Goal: Information Seeking & Learning: Learn about a topic

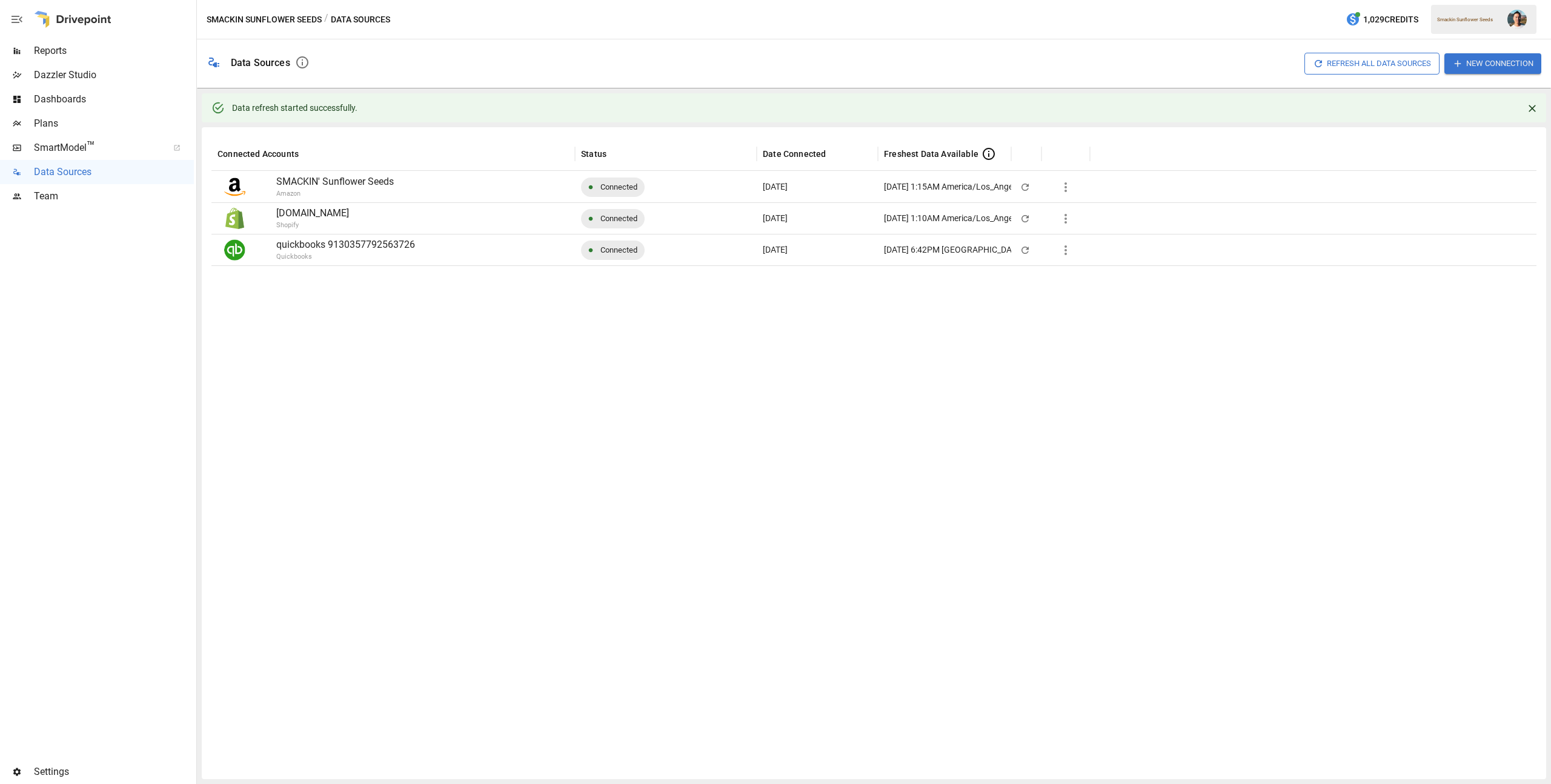
click at [94, 57] on span "Reports" at bounding box center [114, 50] width 160 height 14
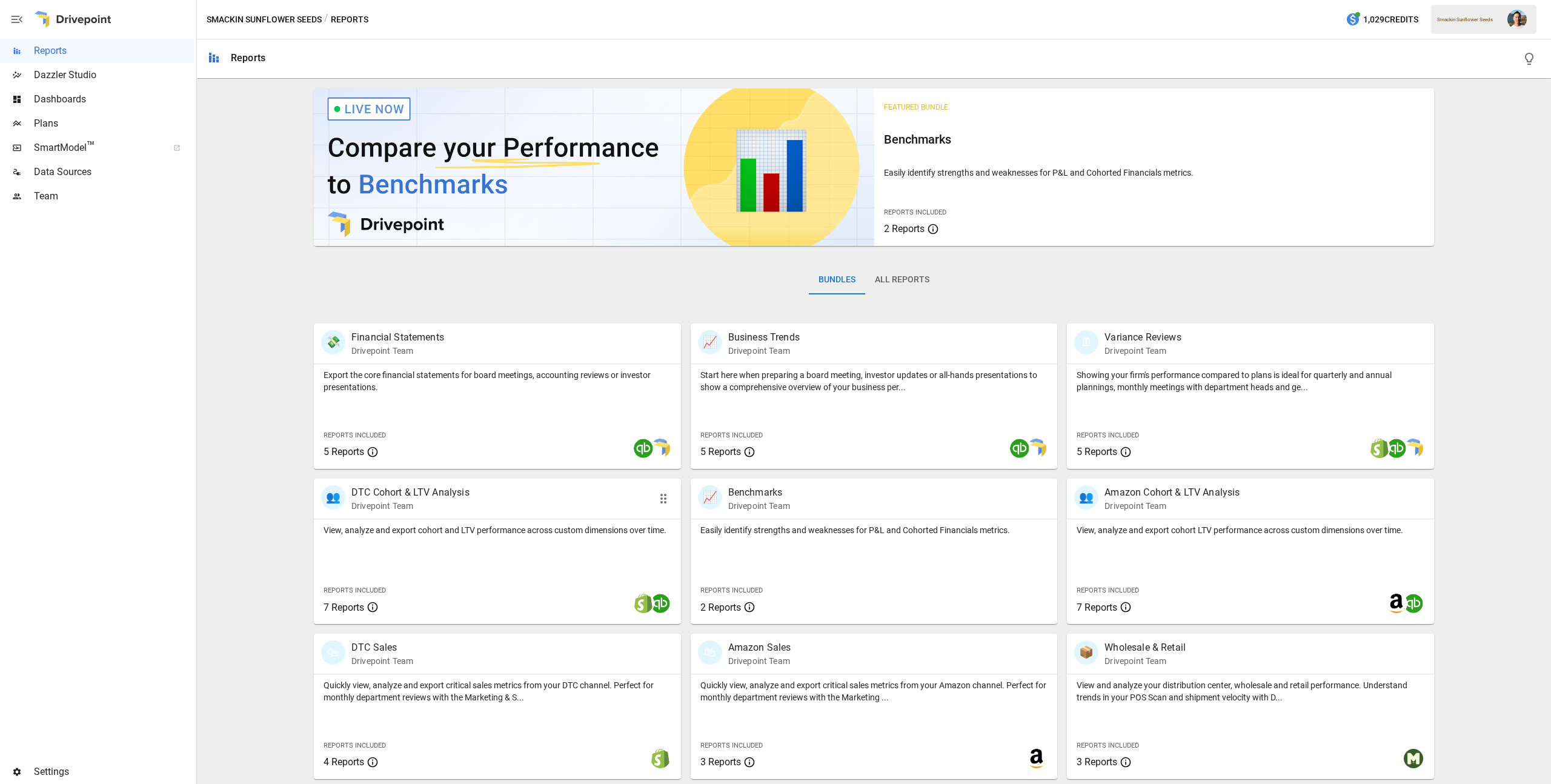
click at [580, 536] on p "View, analyze and export cohort and LTV performance across custom dimensions ov…" at bounding box center [497, 530] width 348 height 12
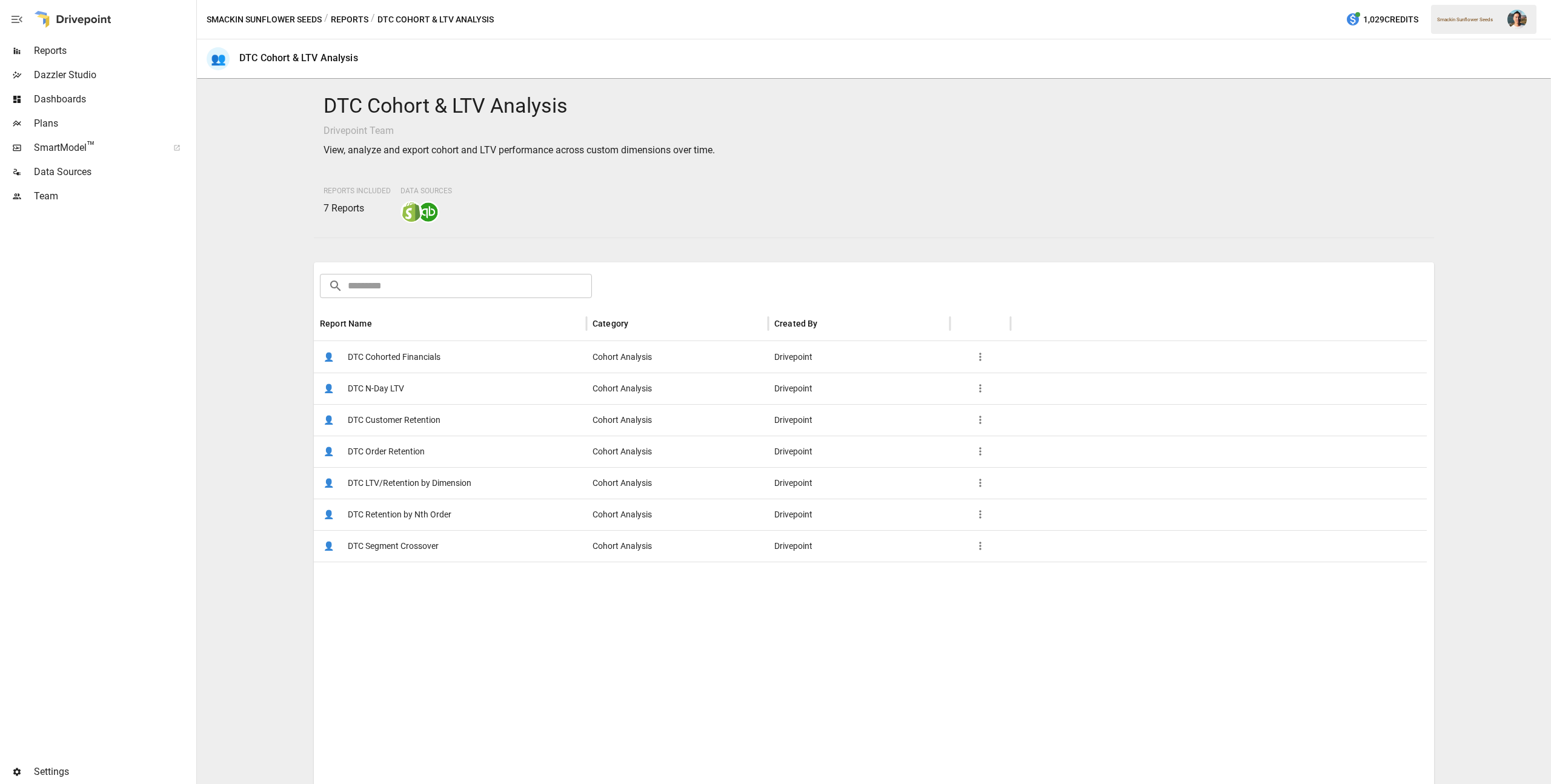
click at [428, 413] on span "DTC Customer Retention" at bounding box center [394, 419] width 93 height 31
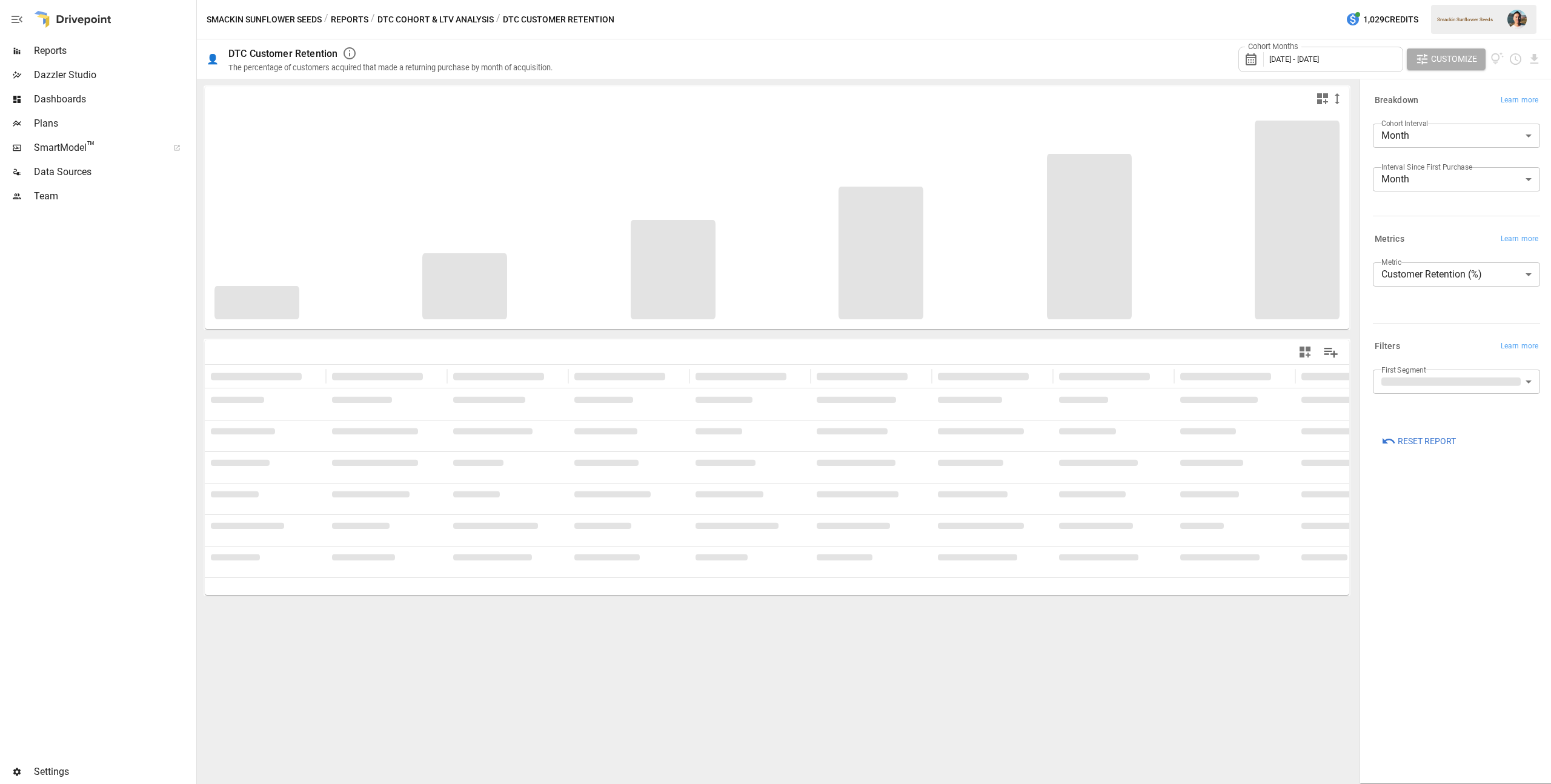
click at [1319, 54] on span "[DATE] - [DATE]" at bounding box center [1294, 59] width 50 height 9
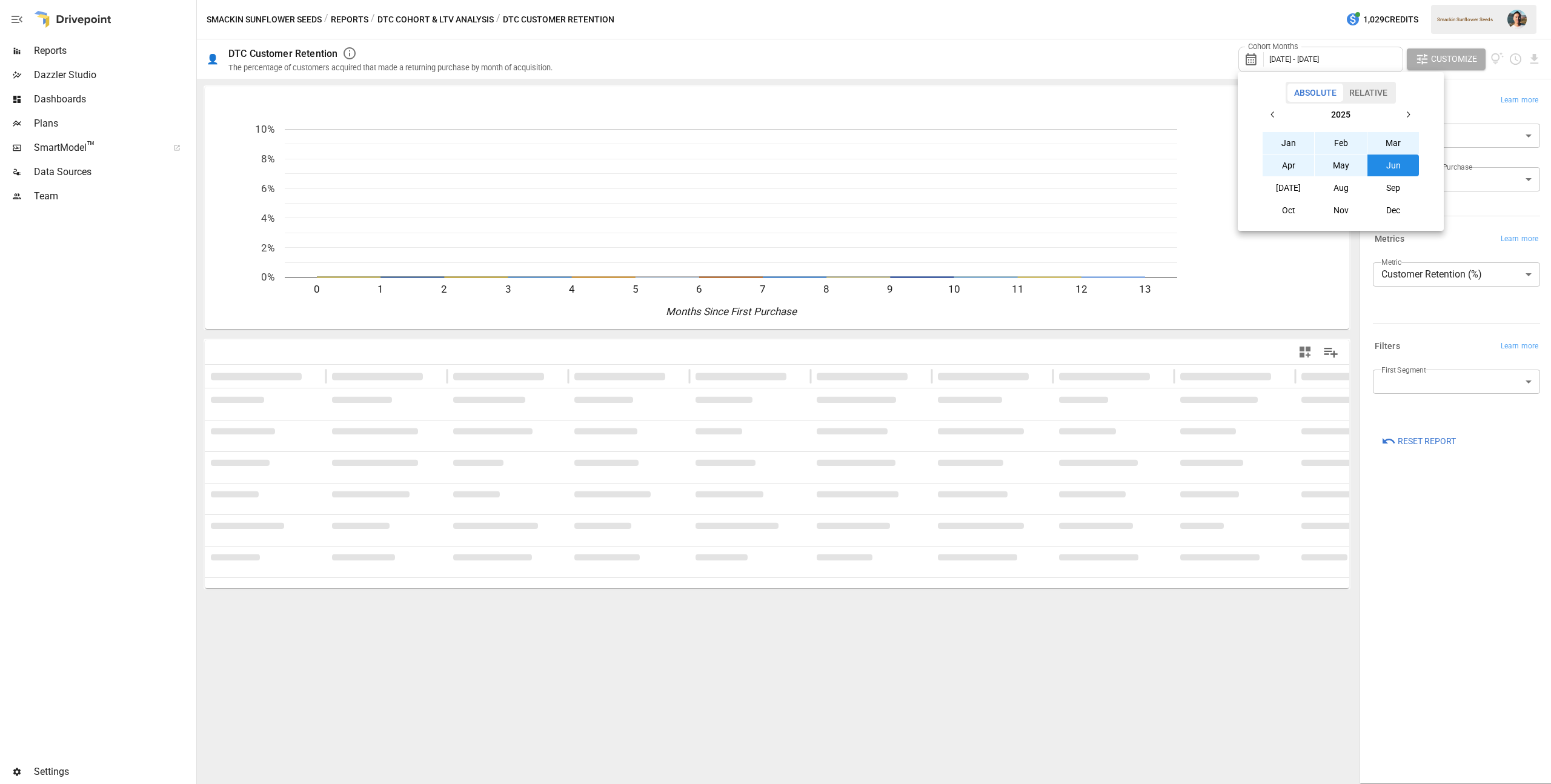
click at [1288, 184] on button "[DATE]" at bounding box center [1288, 188] width 52 height 22
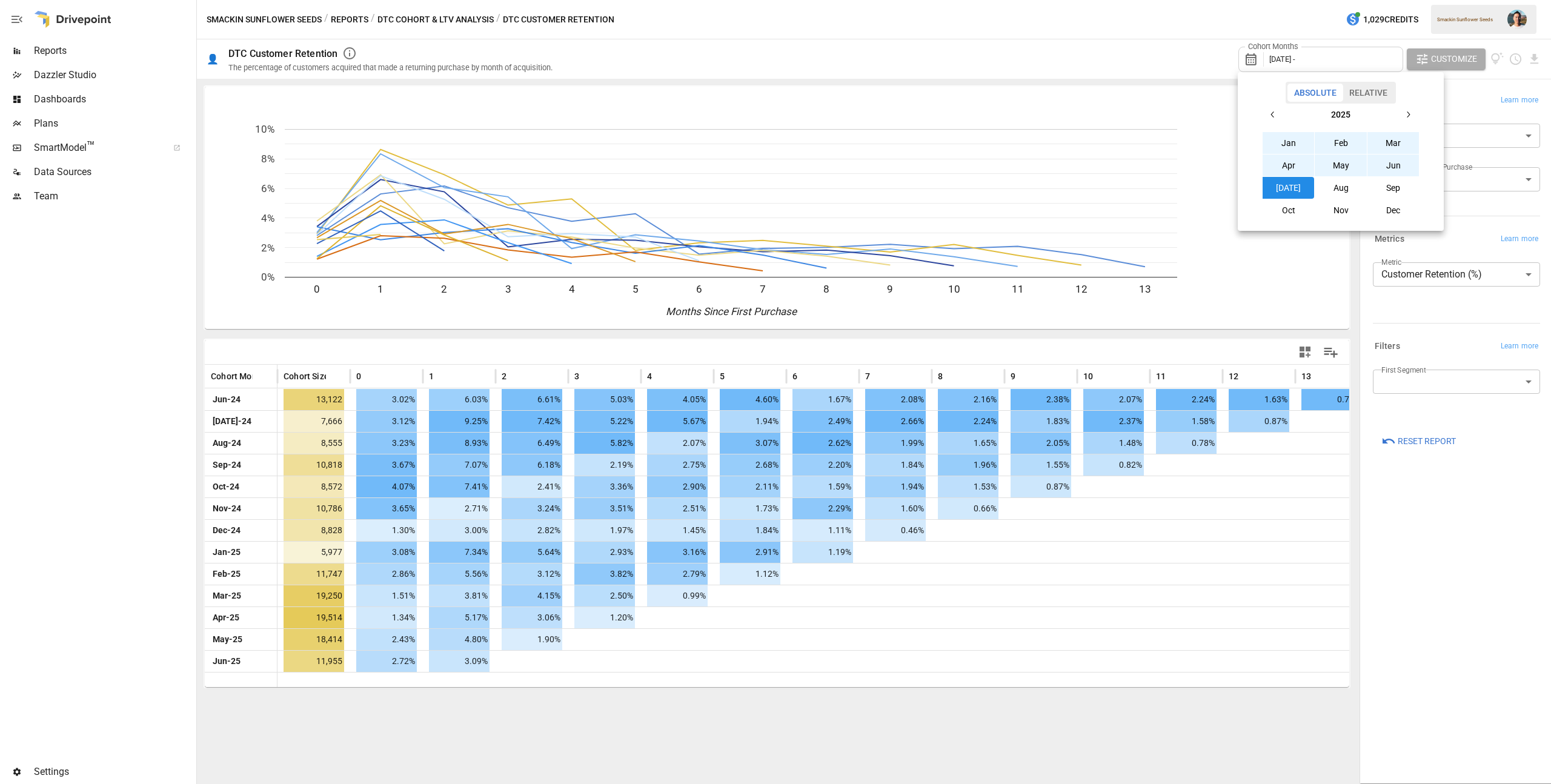
click at [1277, 113] on icon "button" at bounding box center [1272, 114] width 10 height 10
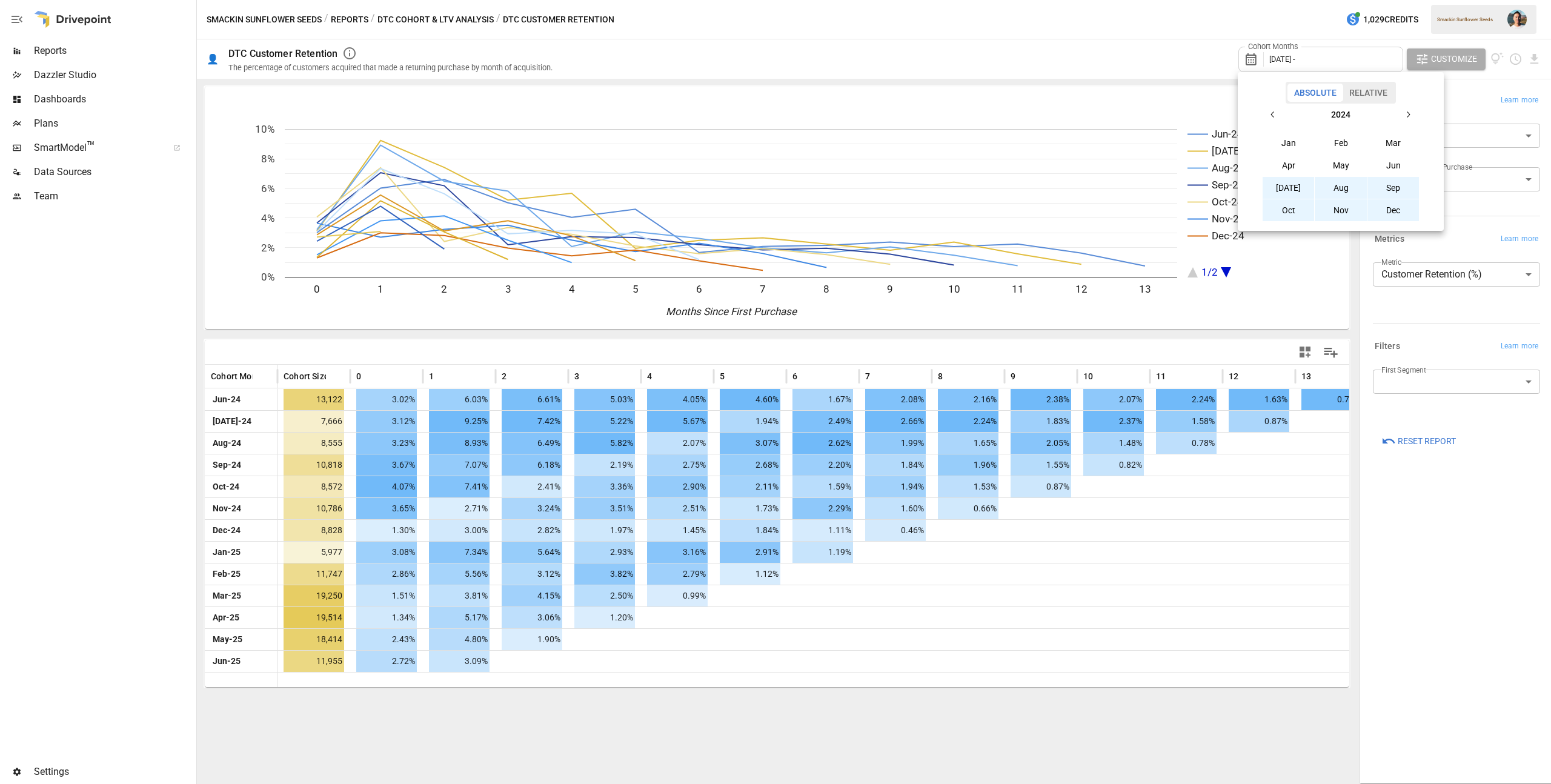
click at [1292, 186] on button "[DATE]" at bounding box center [1288, 188] width 52 height 22
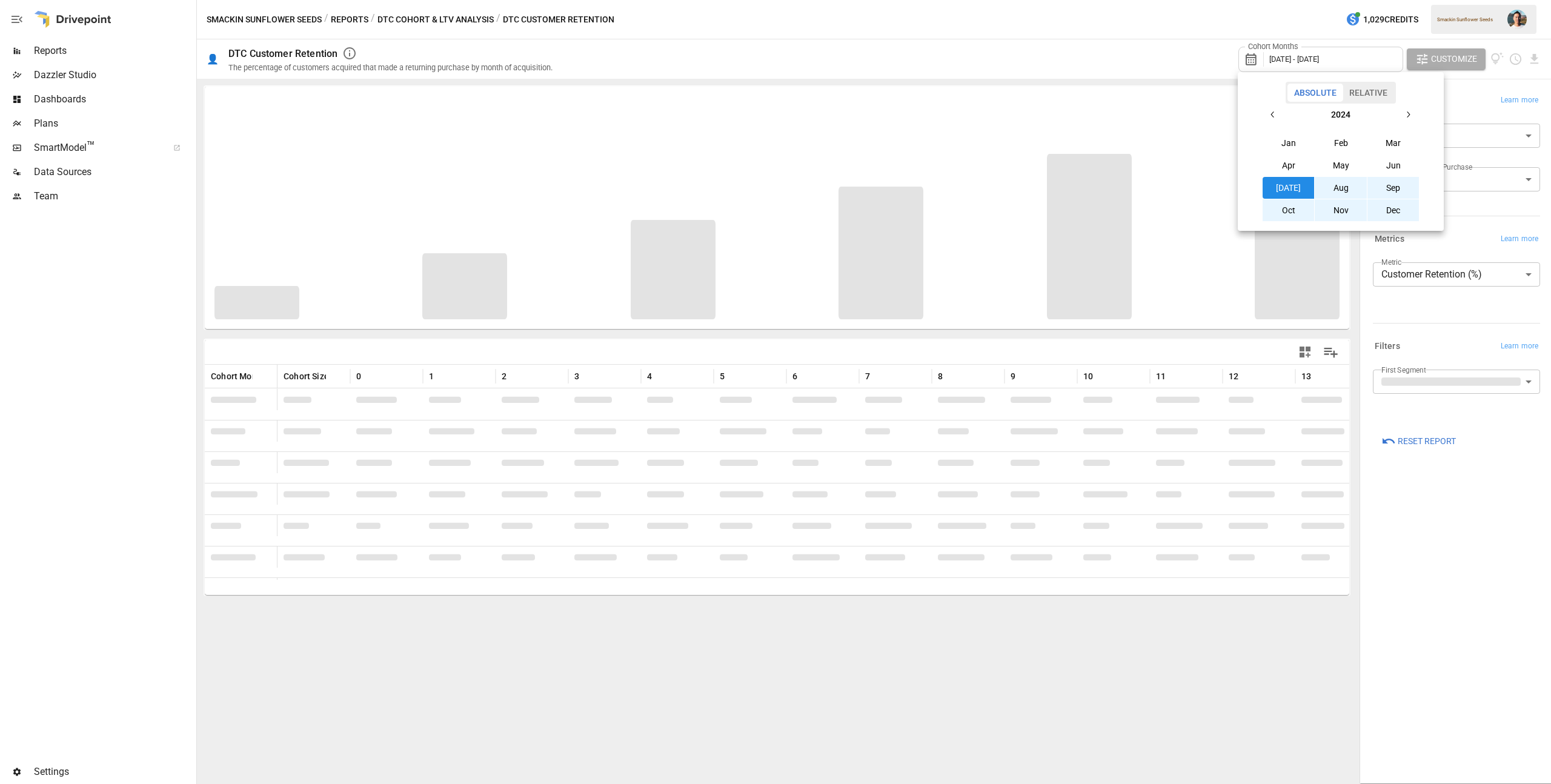
click at [1498, 495] on div at bounding box center [775, 392] width 1551 height 784
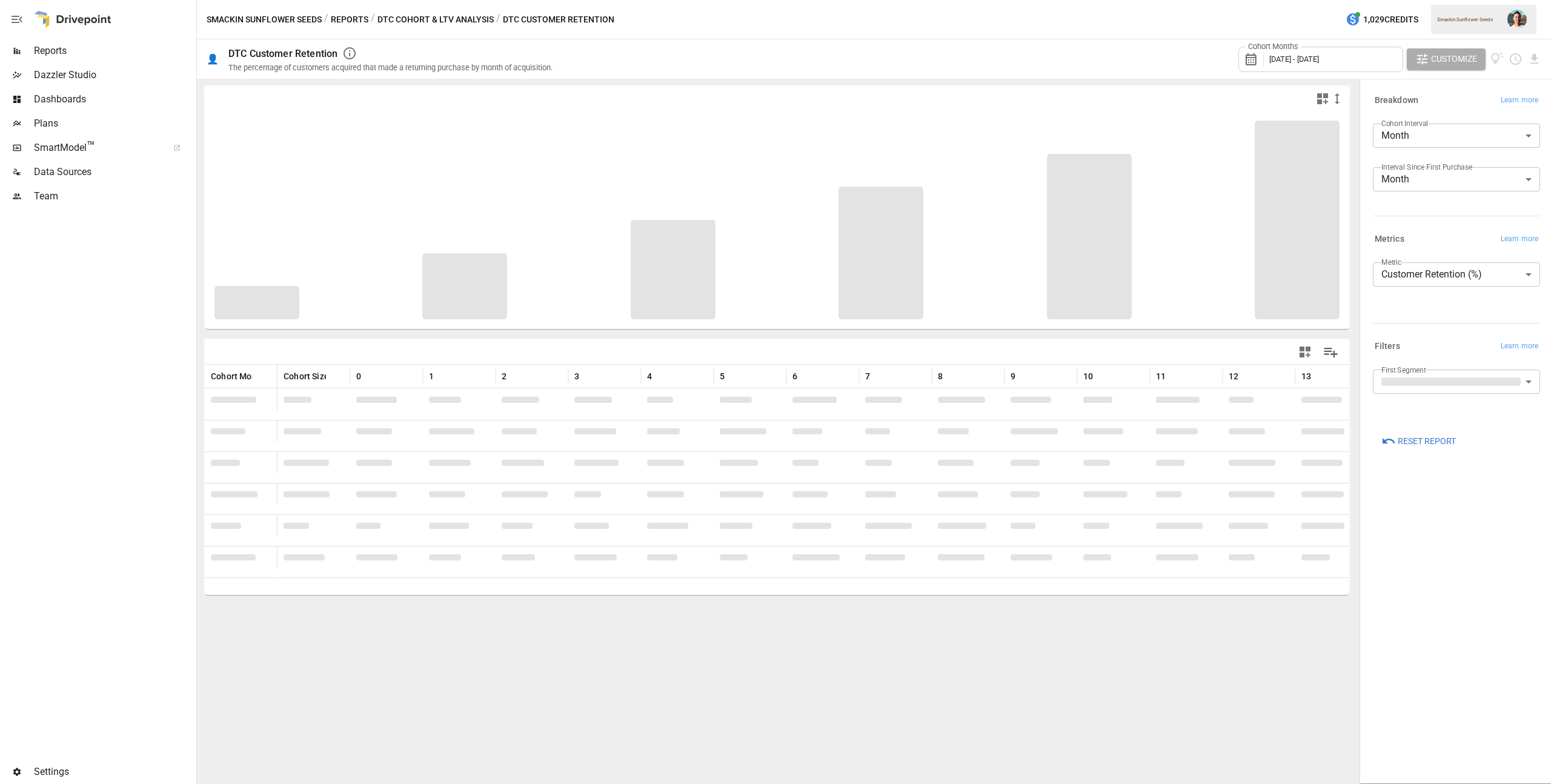
click at [1448, 0] on body "Reports Dazzler Studio Dashboards Plans SmartModel ™ Data Sources Team Settings…" at bounding box center [775, 0] width 1551 height 0
click at [1427, 447] on span "DTC - NonSubscription" at bounding box center [1469, 440] width 122 height 14
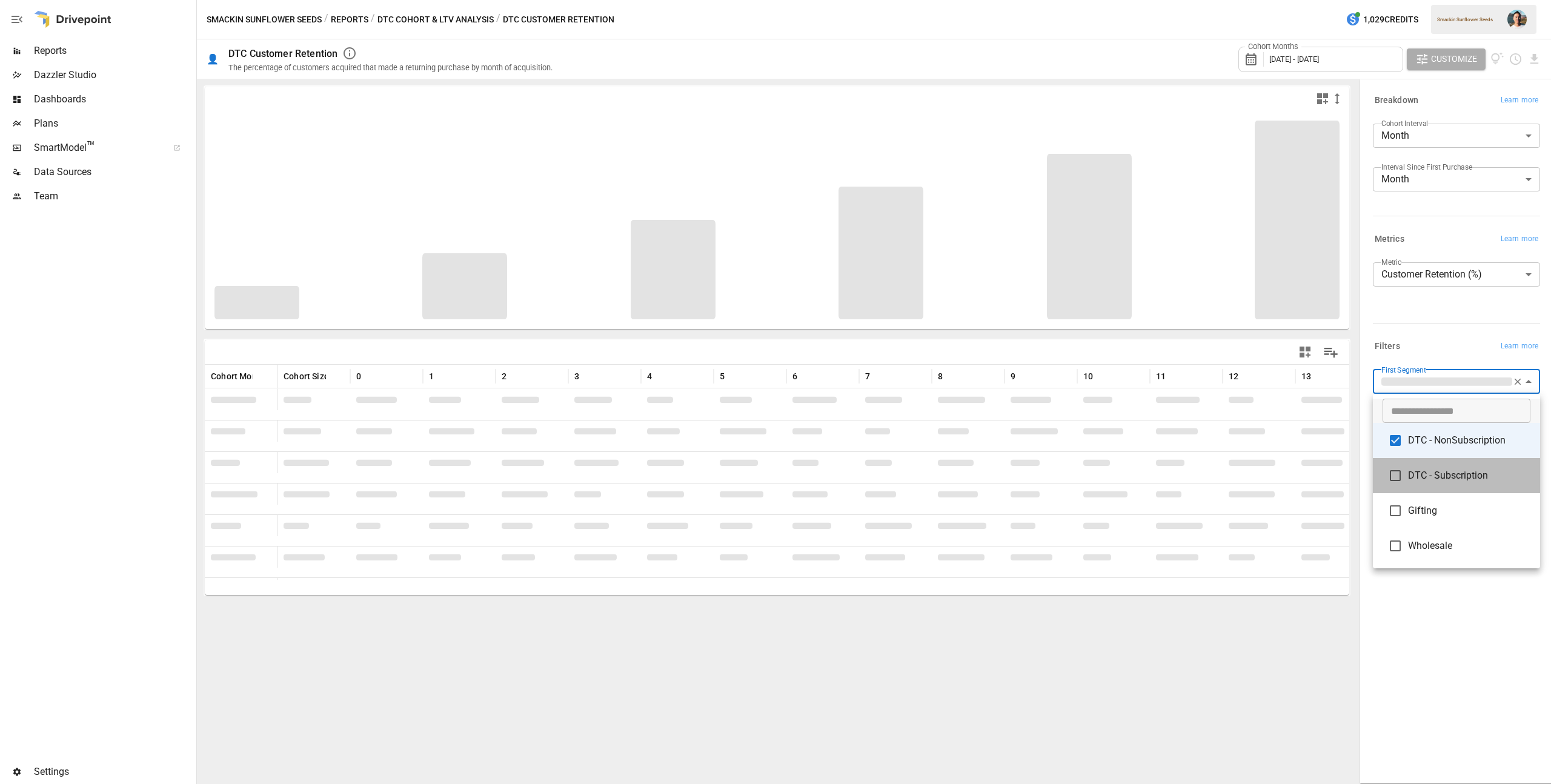
click at [1433, 474] on span "DTC - Subscription" at bounding box center [1469, 475] width 122 height 14
type input "**********"
click at [1473, 636] on div at bounding box center [775, 392] width 1551 height 784
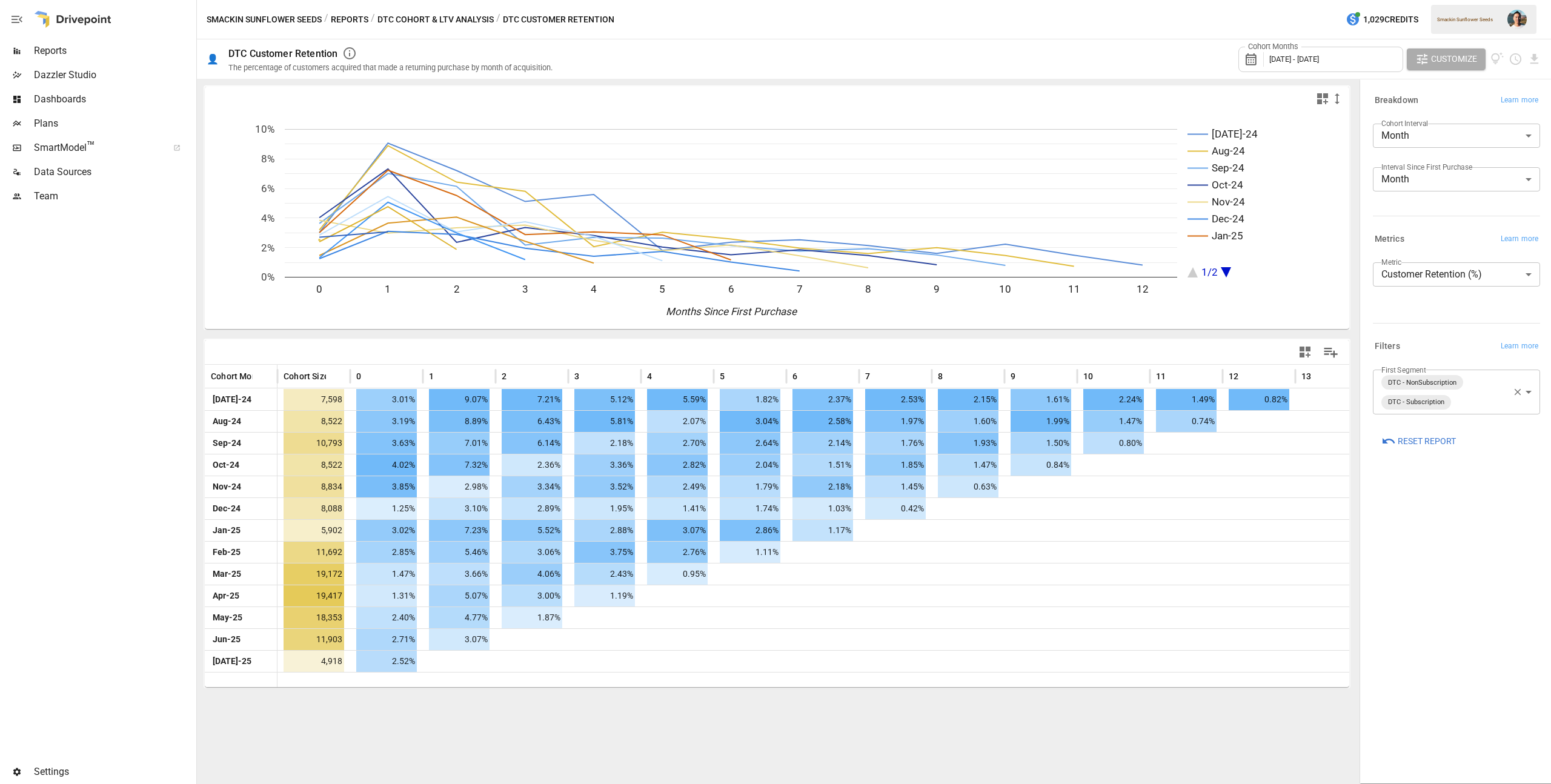
click at [357, 19] on button "Reports" at bounding box center [350, 20] width 38 height 15
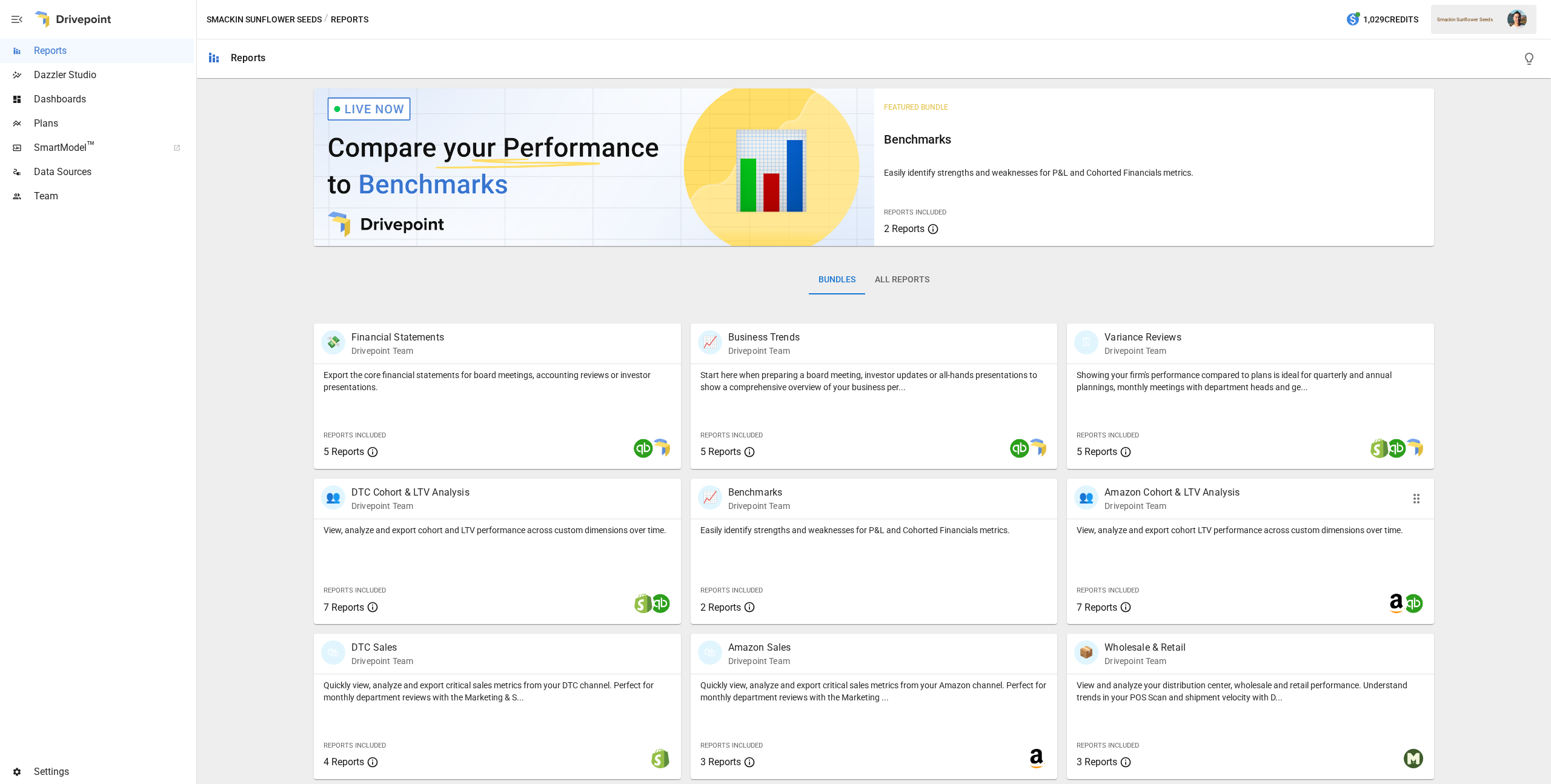
click at [1116, 536] on div "View, analyze and export cohort LTV performance across custom dimensions over t…" at bounding box center [1250, 571] width 367 height 105
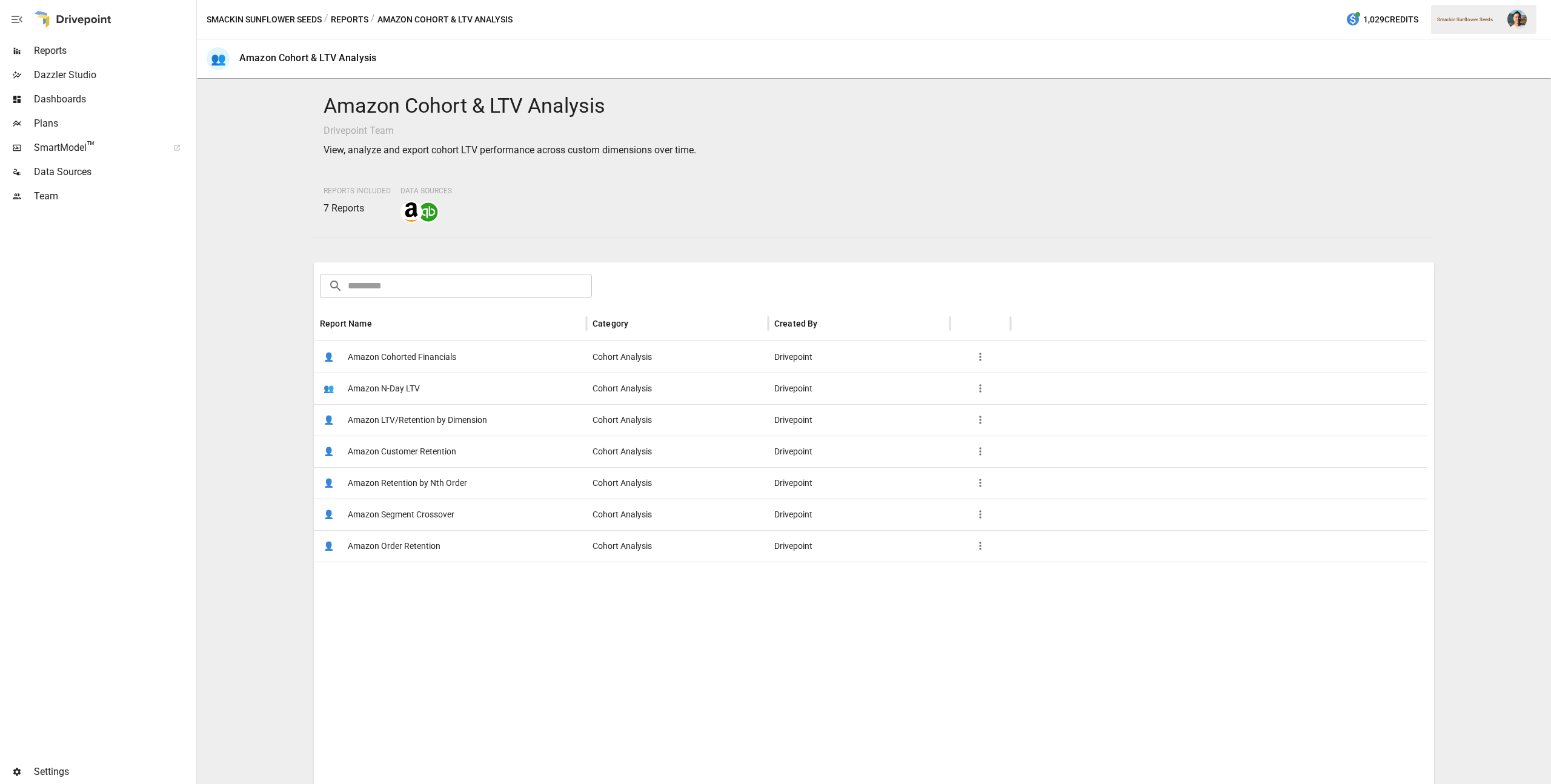
click at [417, 447] on span "Amazon Customer Retention" at bounding box center [402, 451] width 108 height 31
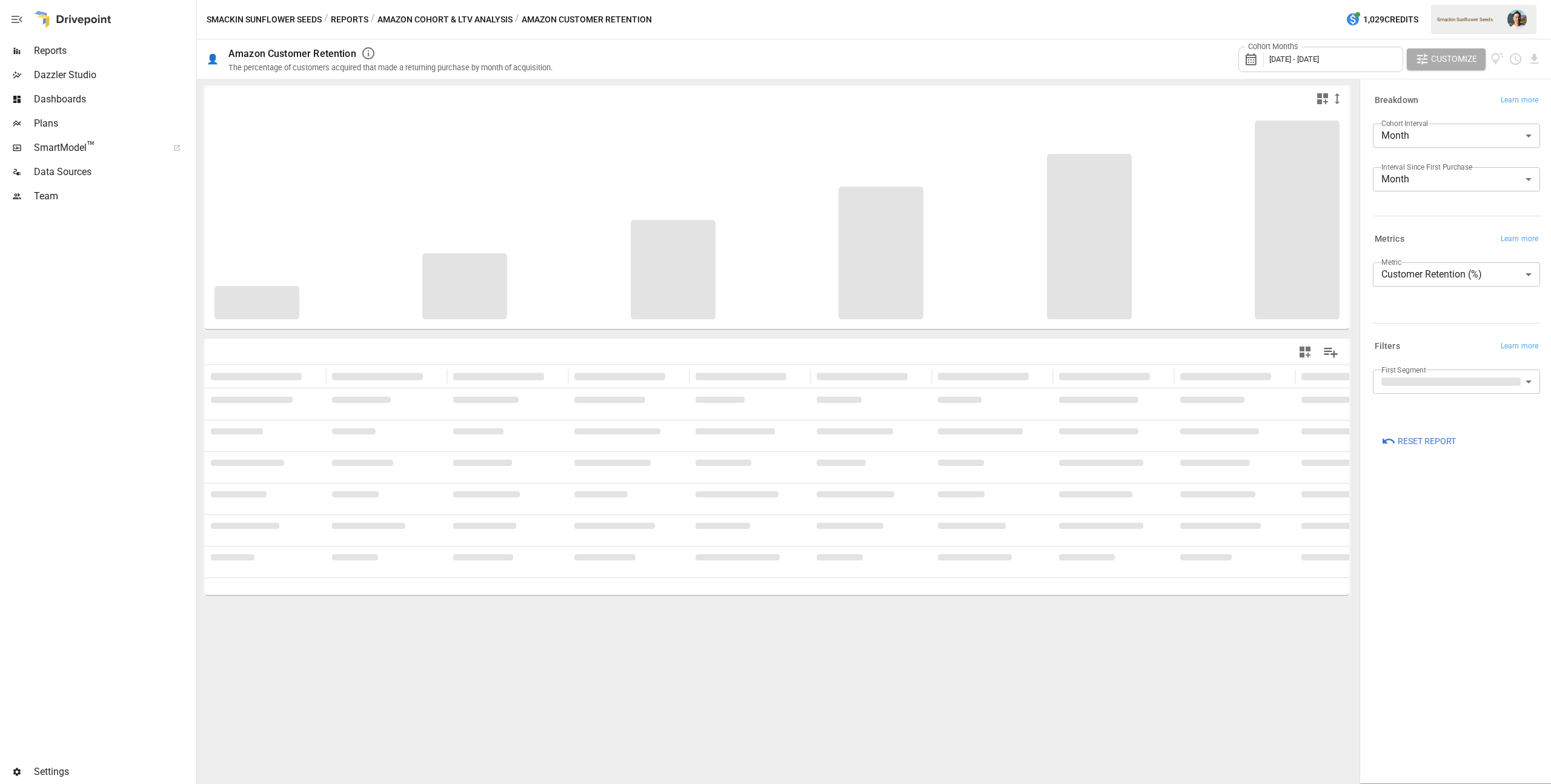
click at [1335, 63] on div "Cohort Months [DATE] - [DATE]" at bounding box center [1320, 59] width 165 height 26
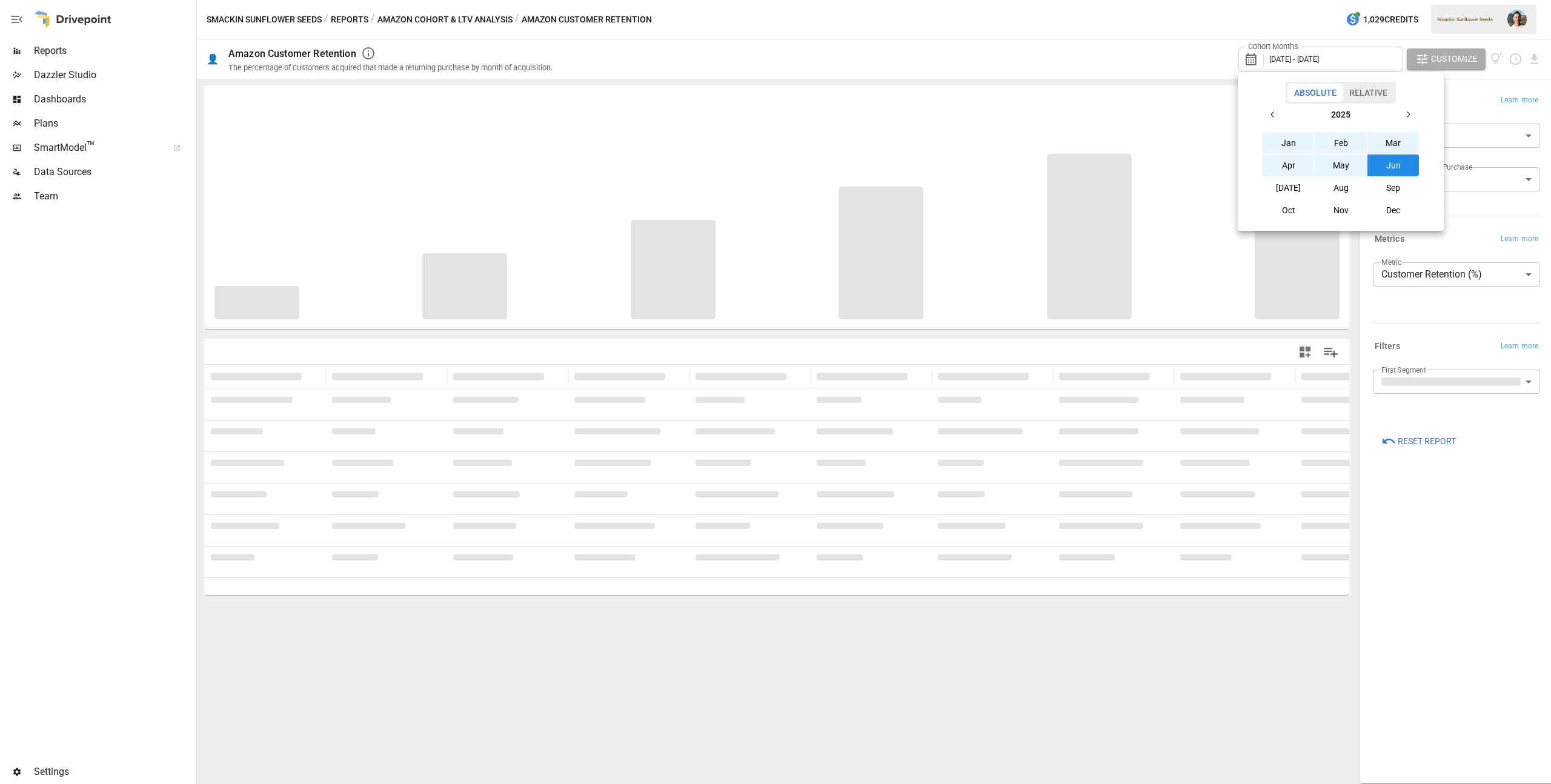
click at [1262, 184] on button "[DATE]" at bounding box center [1288, 188] width 52 height 22
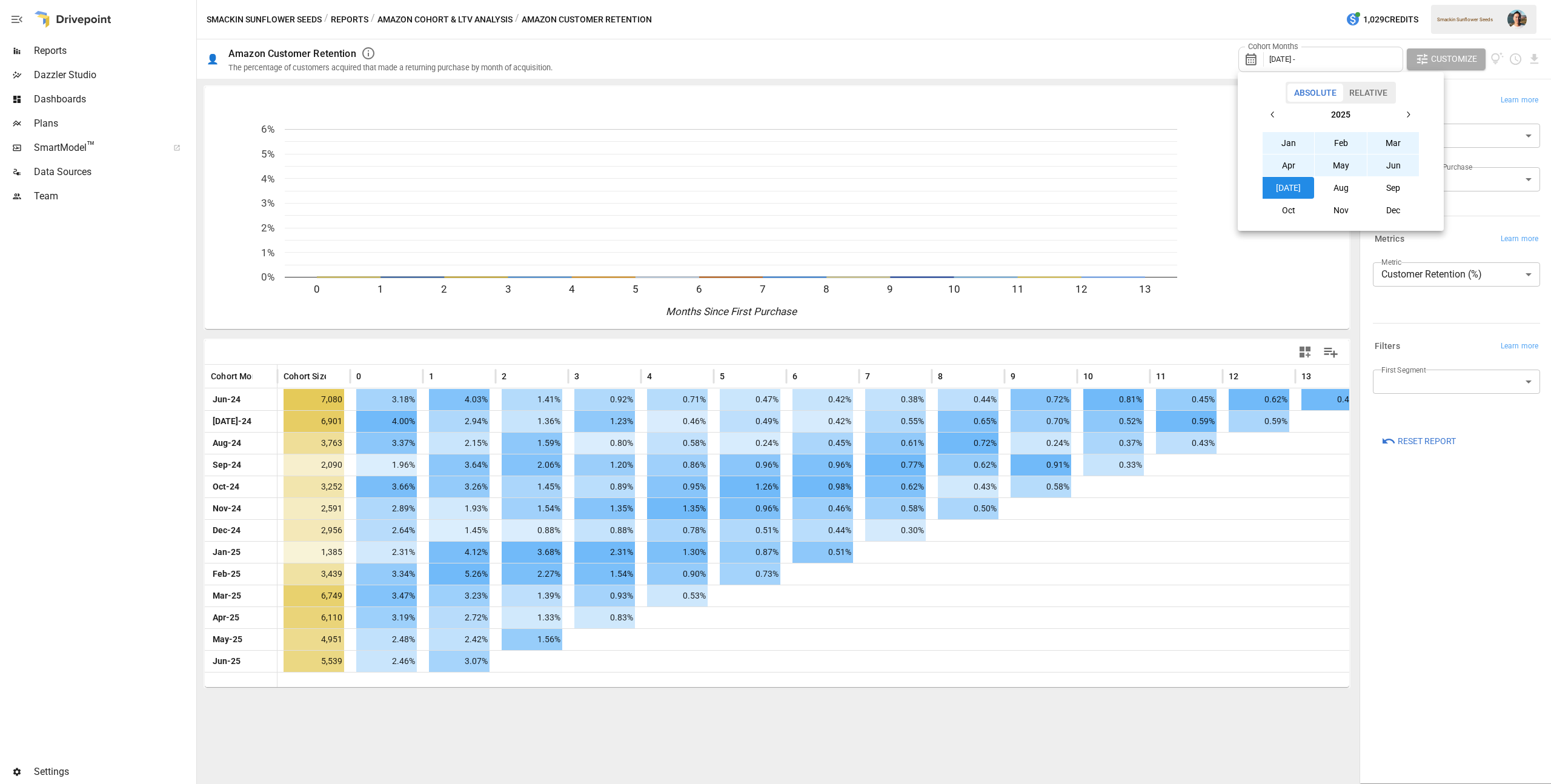
click at [1277, 110] on icon "button" at bounding box center [1272, 114] width 10 height 10
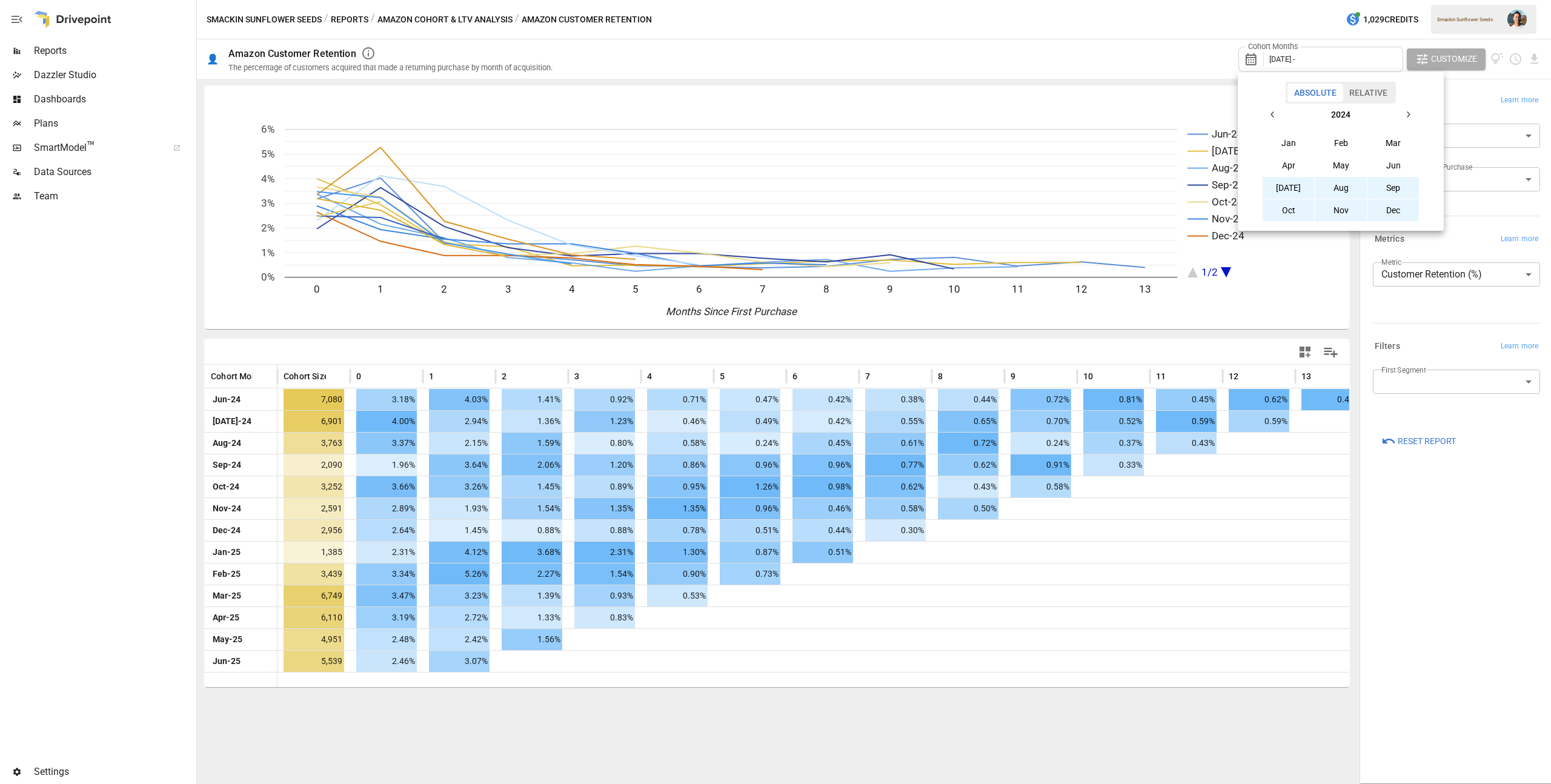
click at [1297, 186] on button "[DATE]" at bounding box center [1288, 188] width 52 height 22
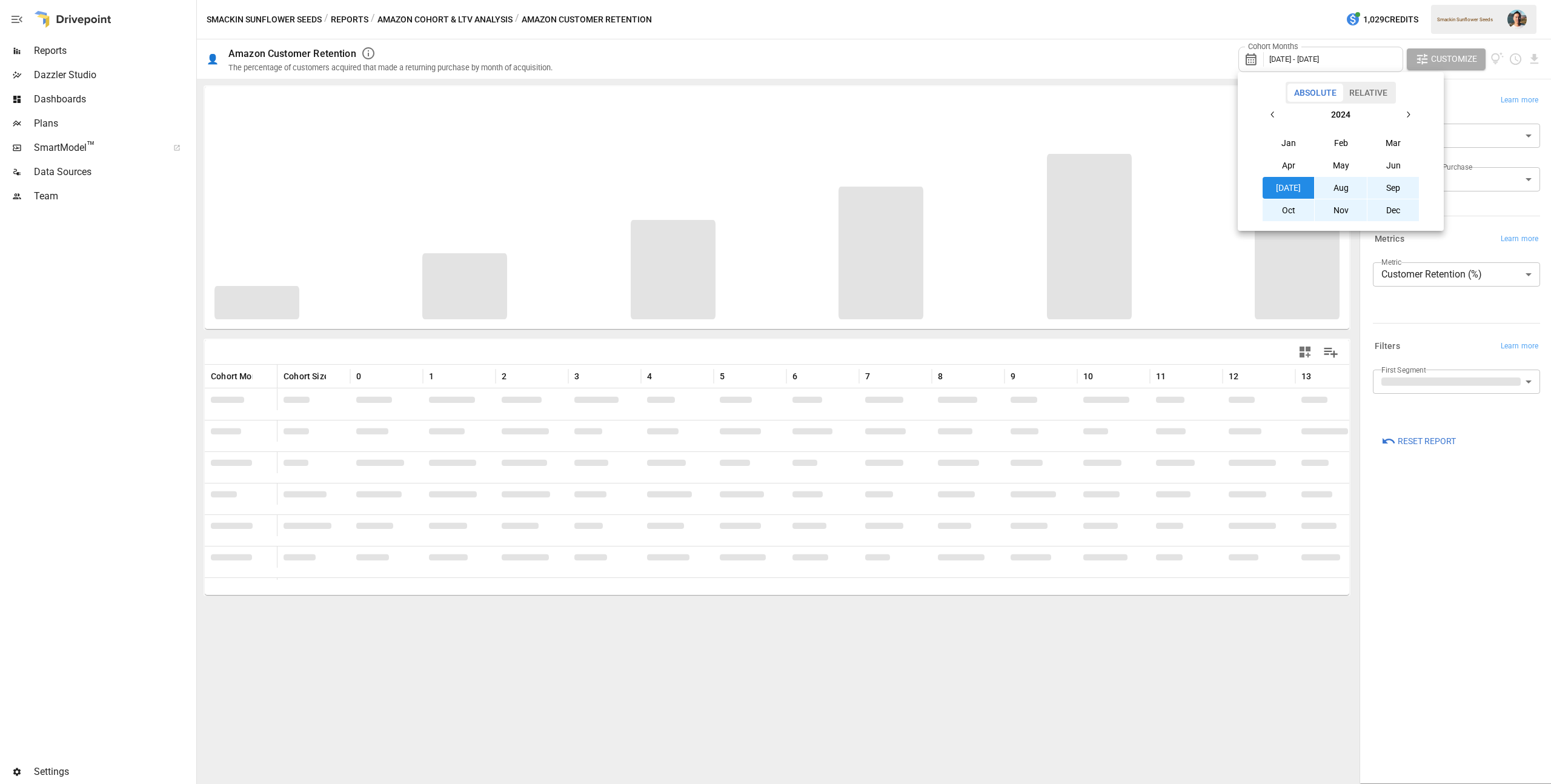
click at [1498, 514] on div at bounding box center [775, 392] width 1551 height 784
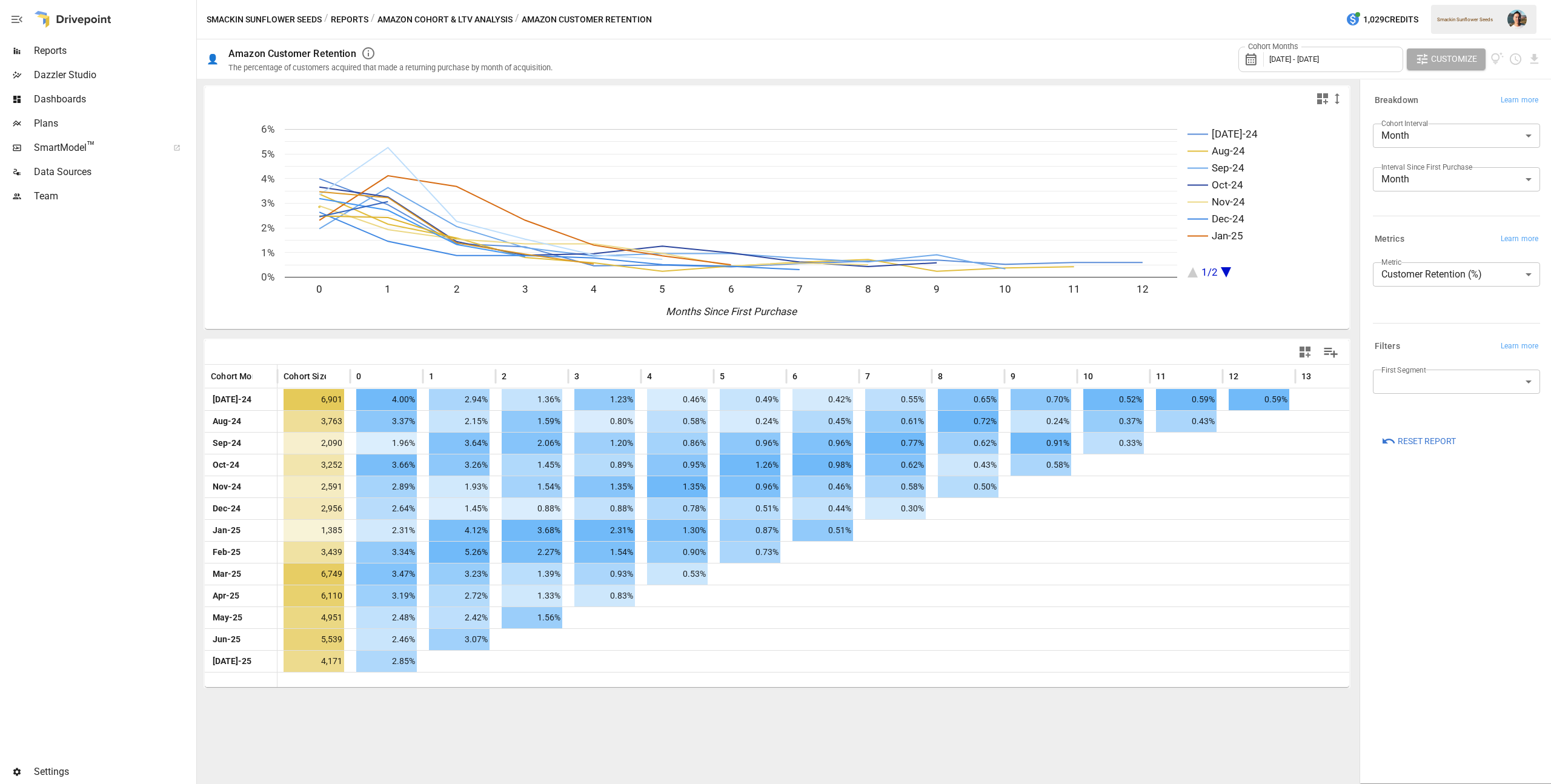
click at [1449, 315] on div "**********" at bounding box center [1456, 288] width 167 height 60
click at [1449, 0] on body "Reports Dazzler Studio Dashboards Plans SmartModel ™ Data Sources Team Settings…" at bounding box center [775, 0] width 1551 height 0
click at [1438, 340] on div at bounding box center [775, 392] width 1551 height 784
click at [1420, 624] on div "**********" at bounding box center [1456, 431] width 187 height 697
click at [1460, 0] on body "Reports Dazzler Studio Dashboards Plans SmartModel ™ Data Sources Team Settings…" at bounding box center [775, 0] width 1551 height 0
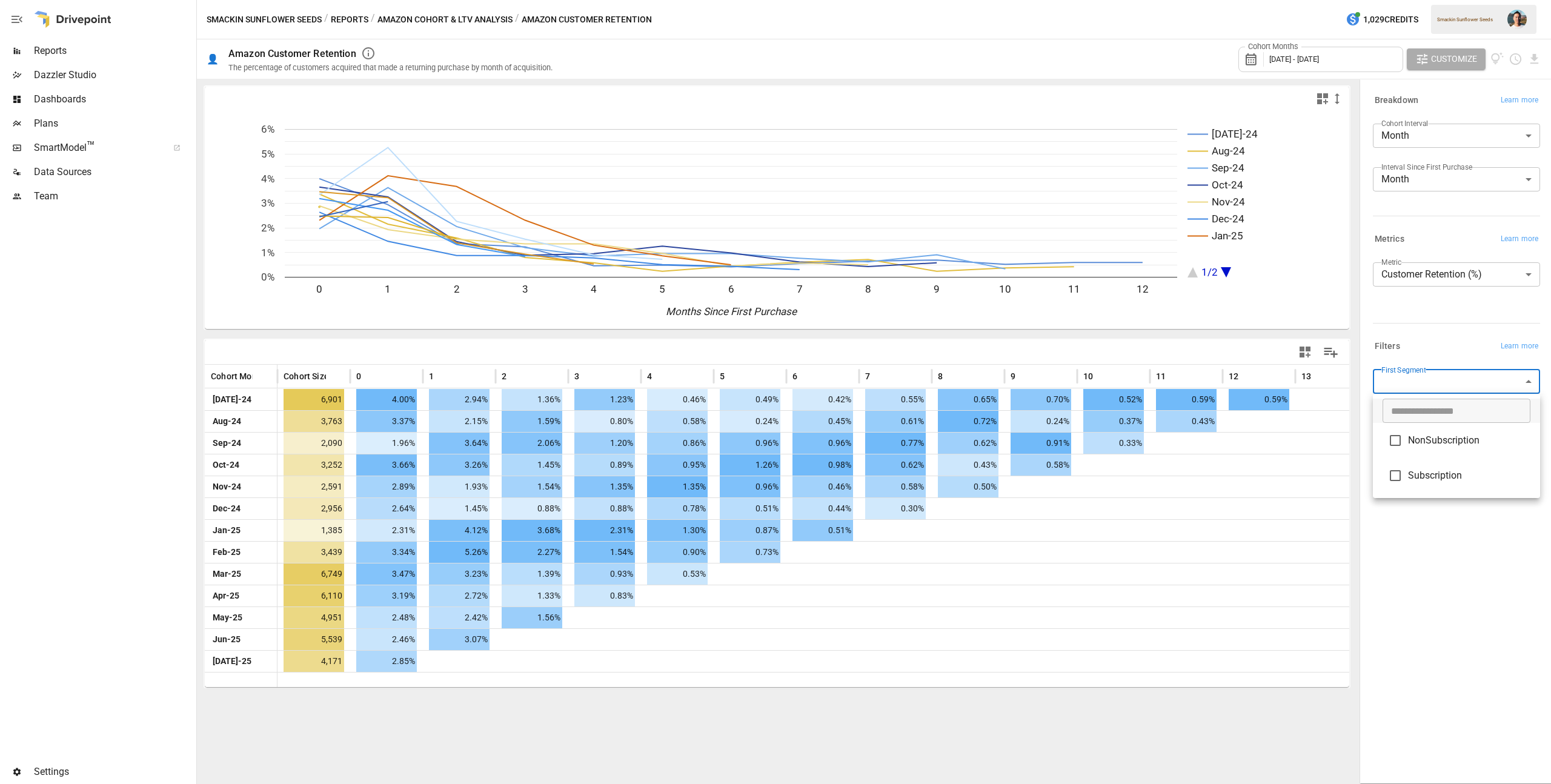
click at [1443, 348] on div at bounding box center [775, 392] width 1551 height 784
click at [346, 28] on div "Smackin Sunflower Seeds / Reports / Amazon Cohort & LTV Analysis / Amazon Custo…" at bounding box center [873, 19] width 1354 height 38
click at [348, 23] on button "Reports" at bounding box center [350, 20] width 38 height 15
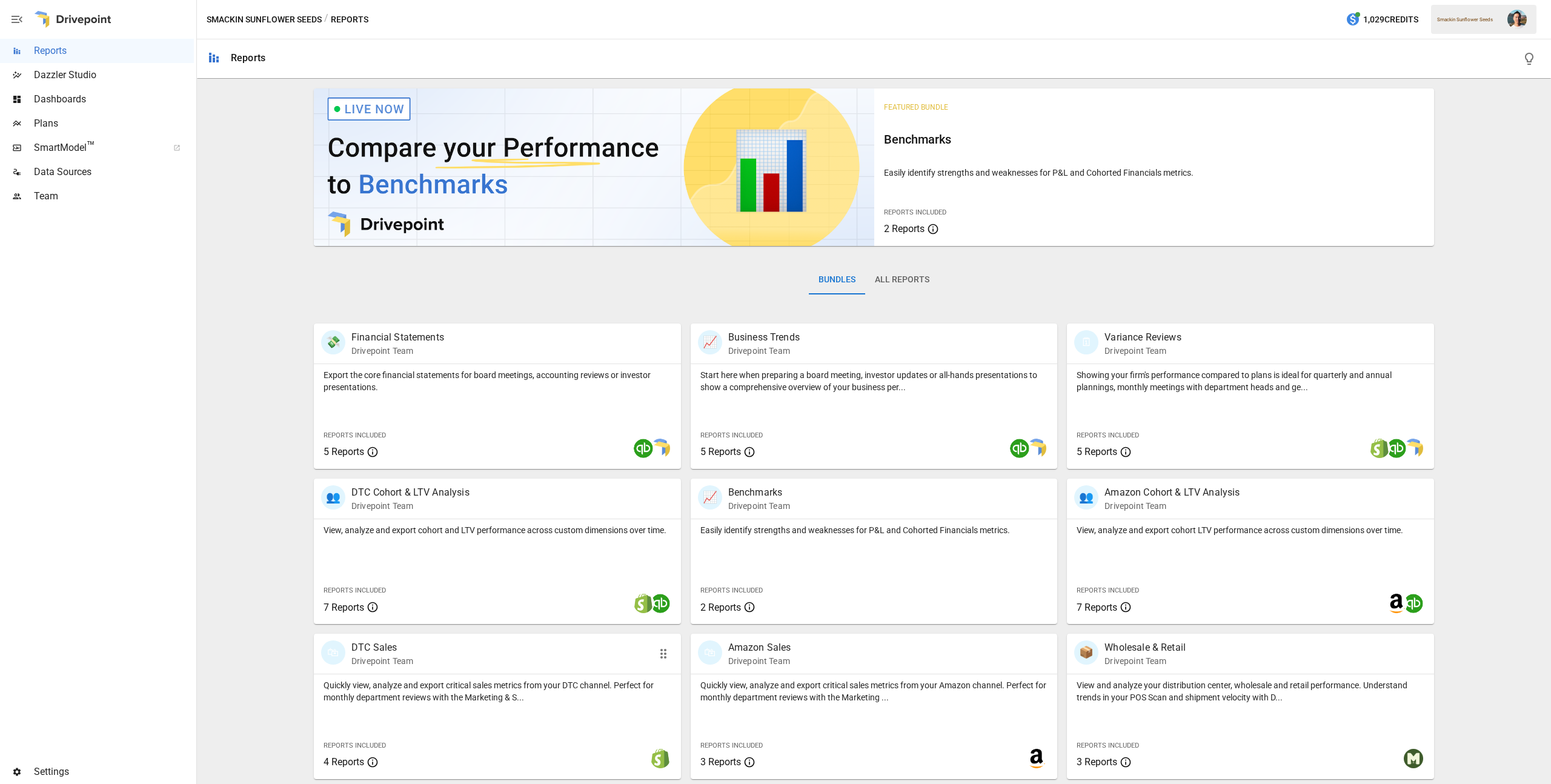
click at [533, 682] on p "Quickly view, analyze and export critical sales metrics from your DTC channel. …" at bounding box center [497, 691] width 348 height 24
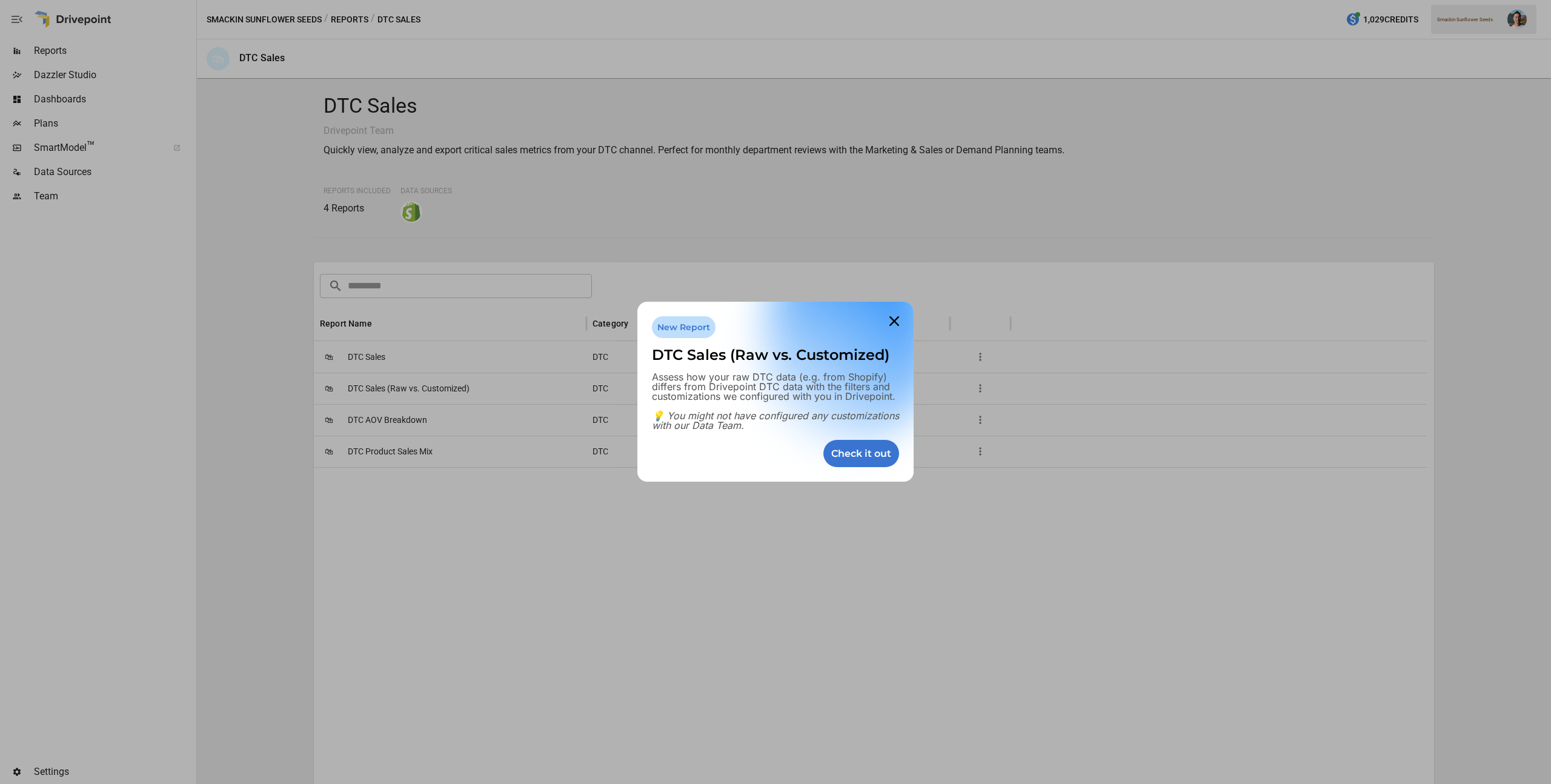
drag, startPoint x: 887, startPoint y: 331, endPoint x: 864, endPoint y: 345, distance: 26.9
click at [864, 345] on div "New Report DTC Sales (Raw vs. Customized) Assess how your raw DTC data (e.g. fr…" at bounding box center [775, 391] width 276 height 180
click at [830, 327] on div "New Report" at bounding box center [775, 327] width 247 height 22
click at [863, 442] on div "Check it out" at bounding box center [861, 453] width 76 height 27
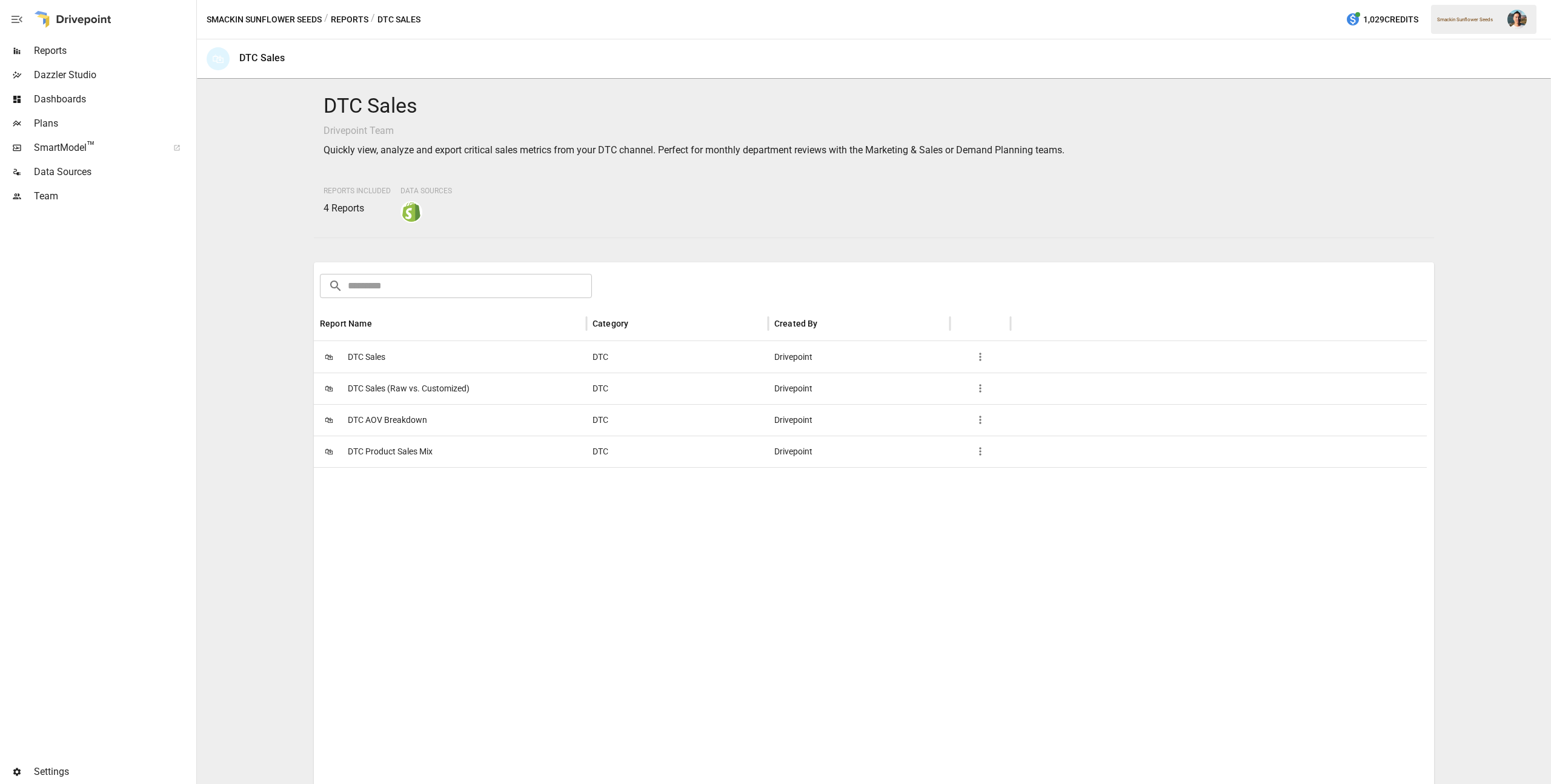
click at [411, 379] on span "DTC Sales (Raw vs. Customized)" at bounding box center [409, 388] width 122 height 31
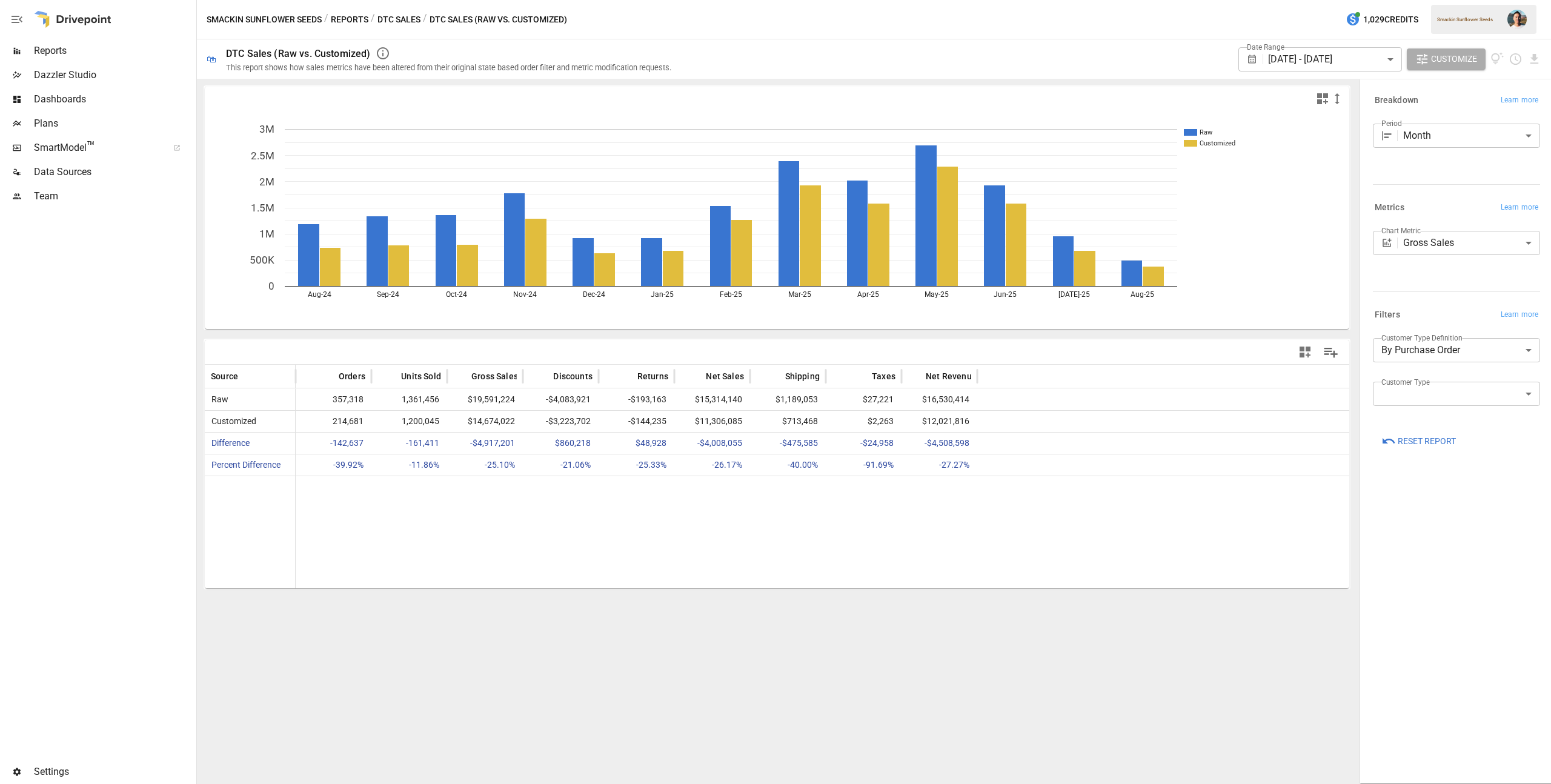
click at [1307, 72] on div "Date Range [DATE] - [DATE] ****** ​" at bounding box center [1320, 59] width 163 height 33
click at [1314, 0] on body "Reports Dazzler Studio Dashboards Plans SmartModel ™ Data Sources Team Settings…" at bounding box center [775, 0] width 1551 height 0
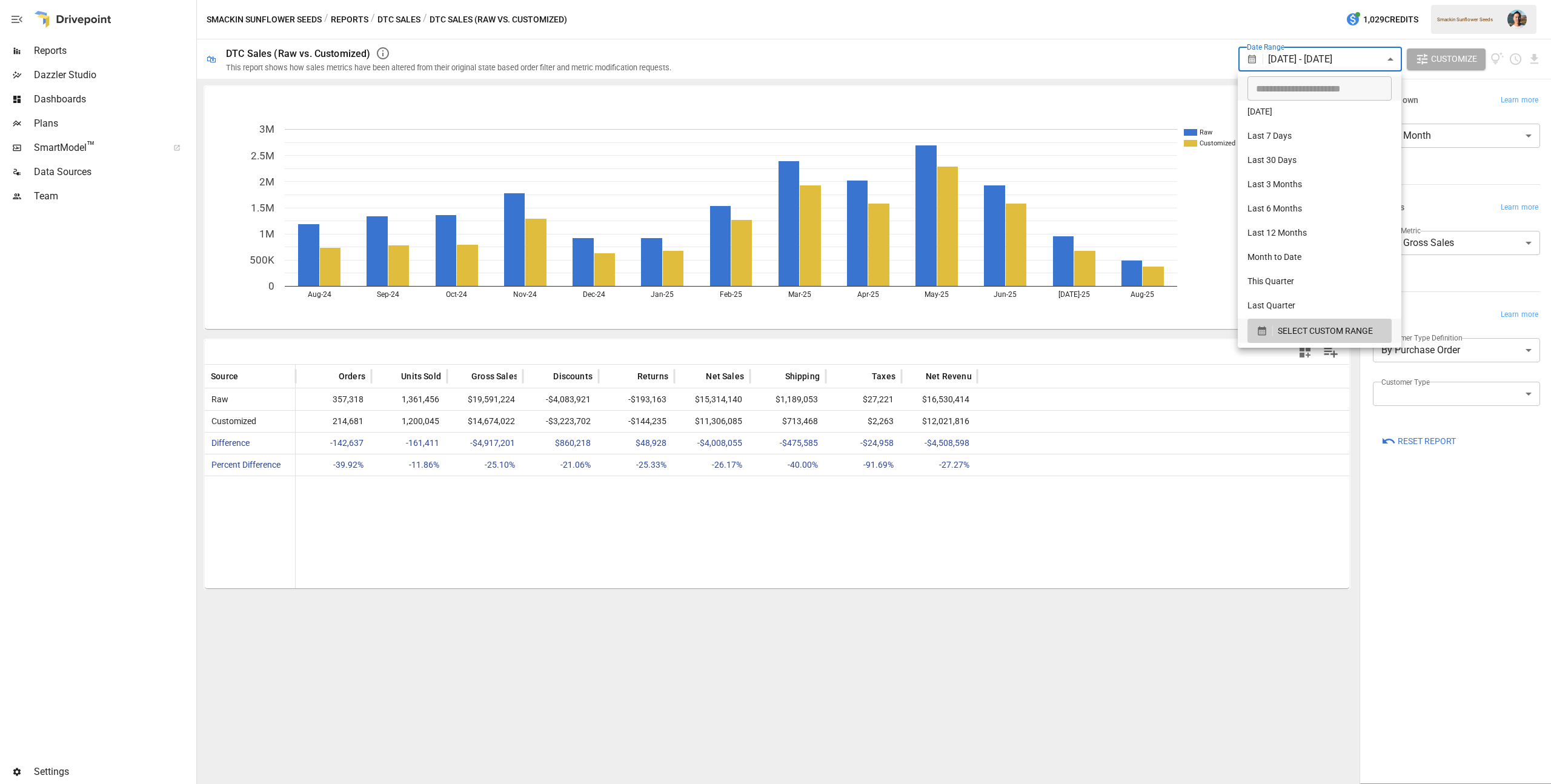
click at [1207, 43] on div at bounding box center [775, 392] width 1551 height 784
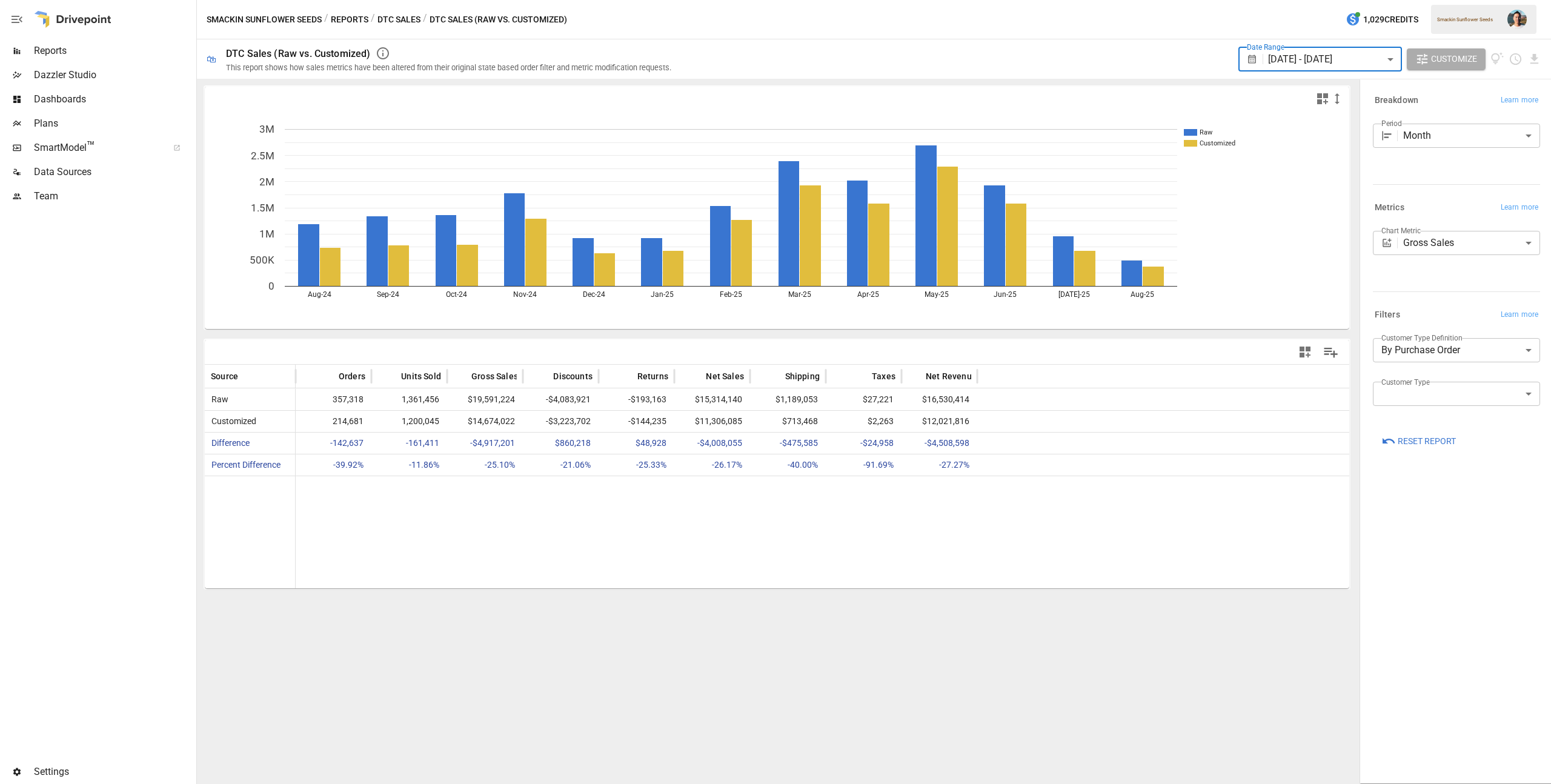
click at [363, 17] on button "Reports" at bounding box center [350, 20] width 38 height 15
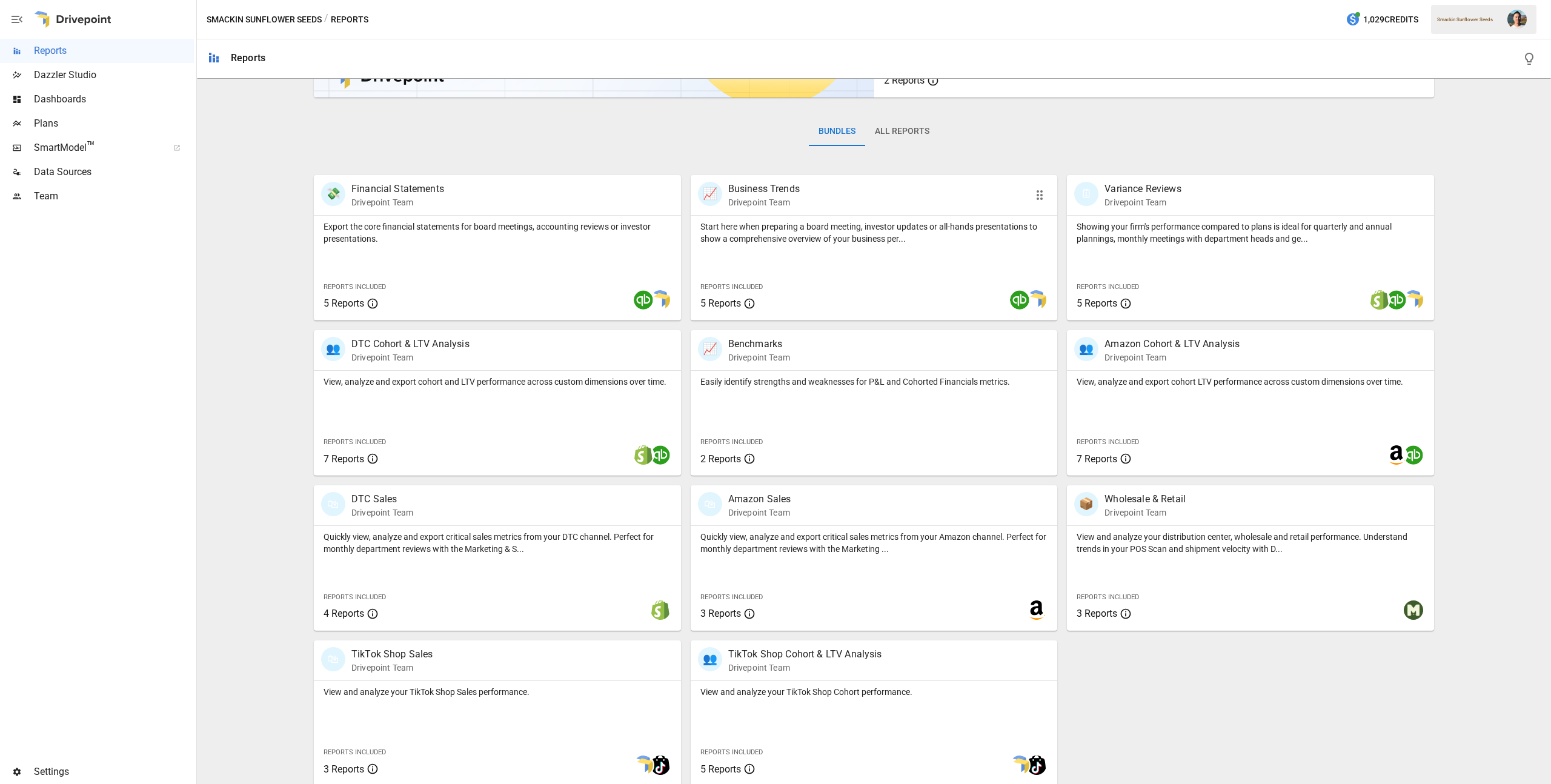
scroll to position [155, 0]
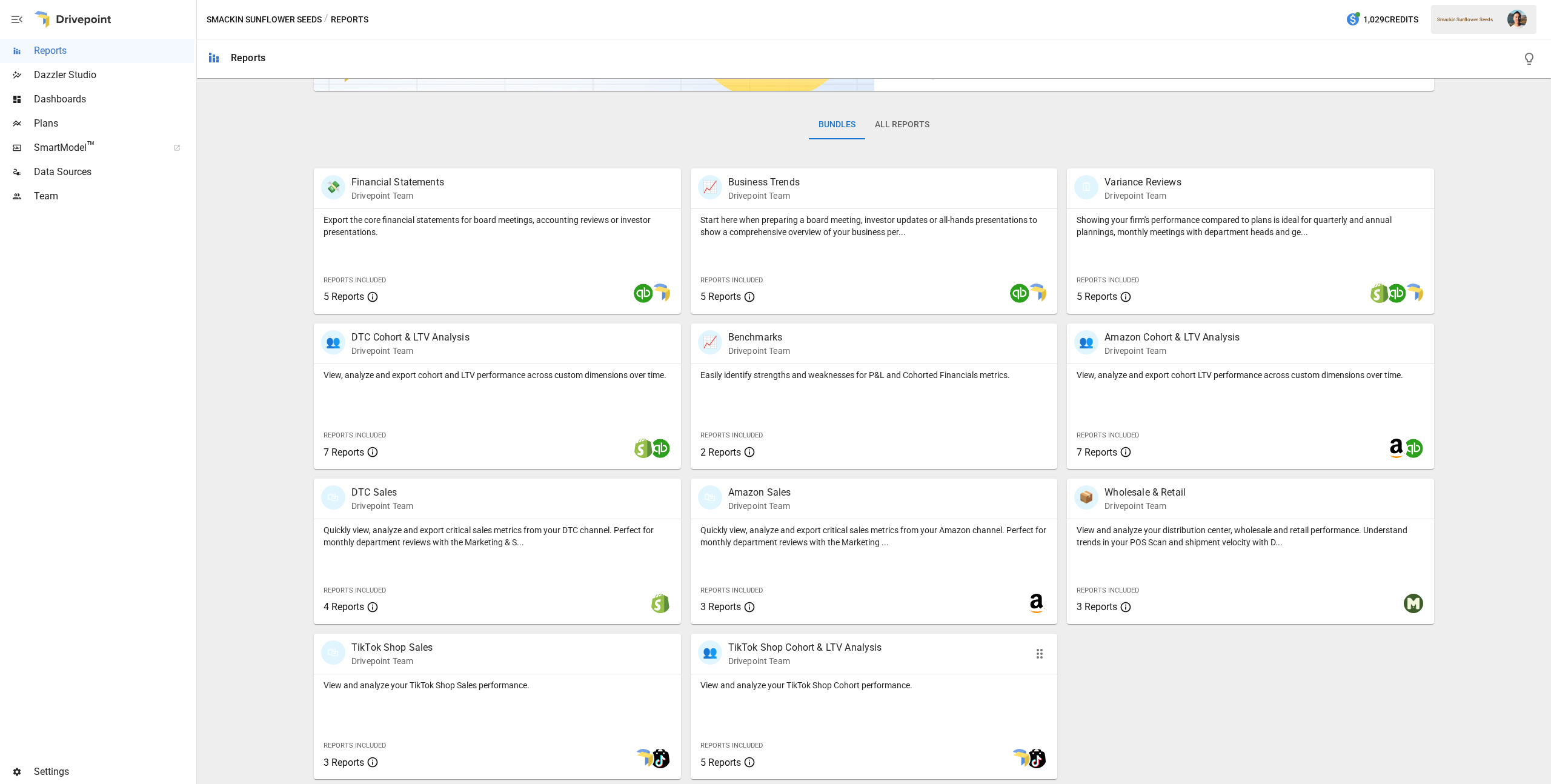
click at [792, 694] on div "View and analyze your TikTok Shop Cohort performance. Reports Included 5 Reports" at bounding box center [874, 726] width 367 height 105
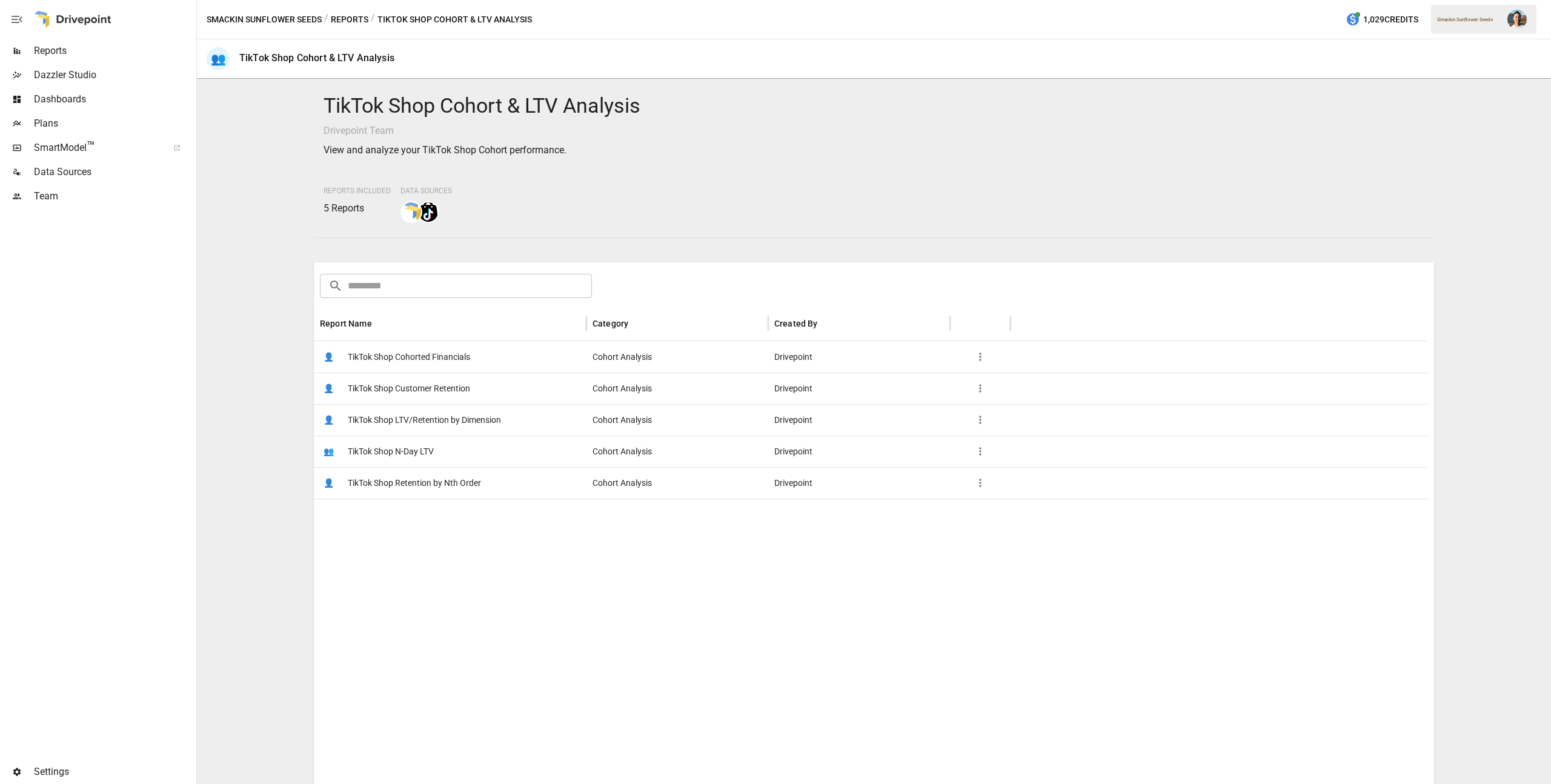
click at [445, 383] on span "TikTok Shop Customer Retention" at bounding box center [409, 388] width 122 height 31
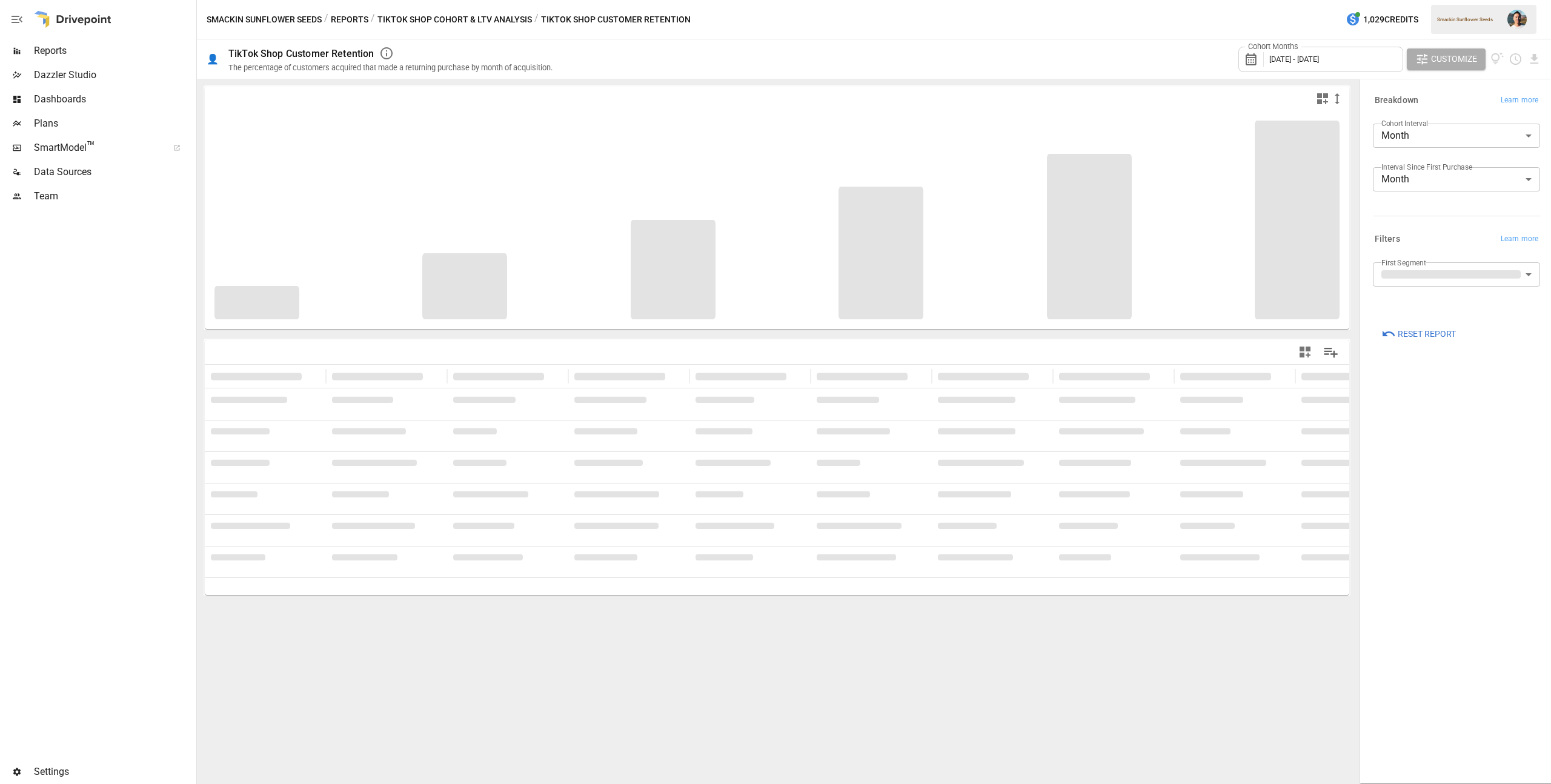
click at [1283, 65] on div "Cohort Months [DATE] - [DATE]" at bounding box center [1320, 59] width 165 height 26
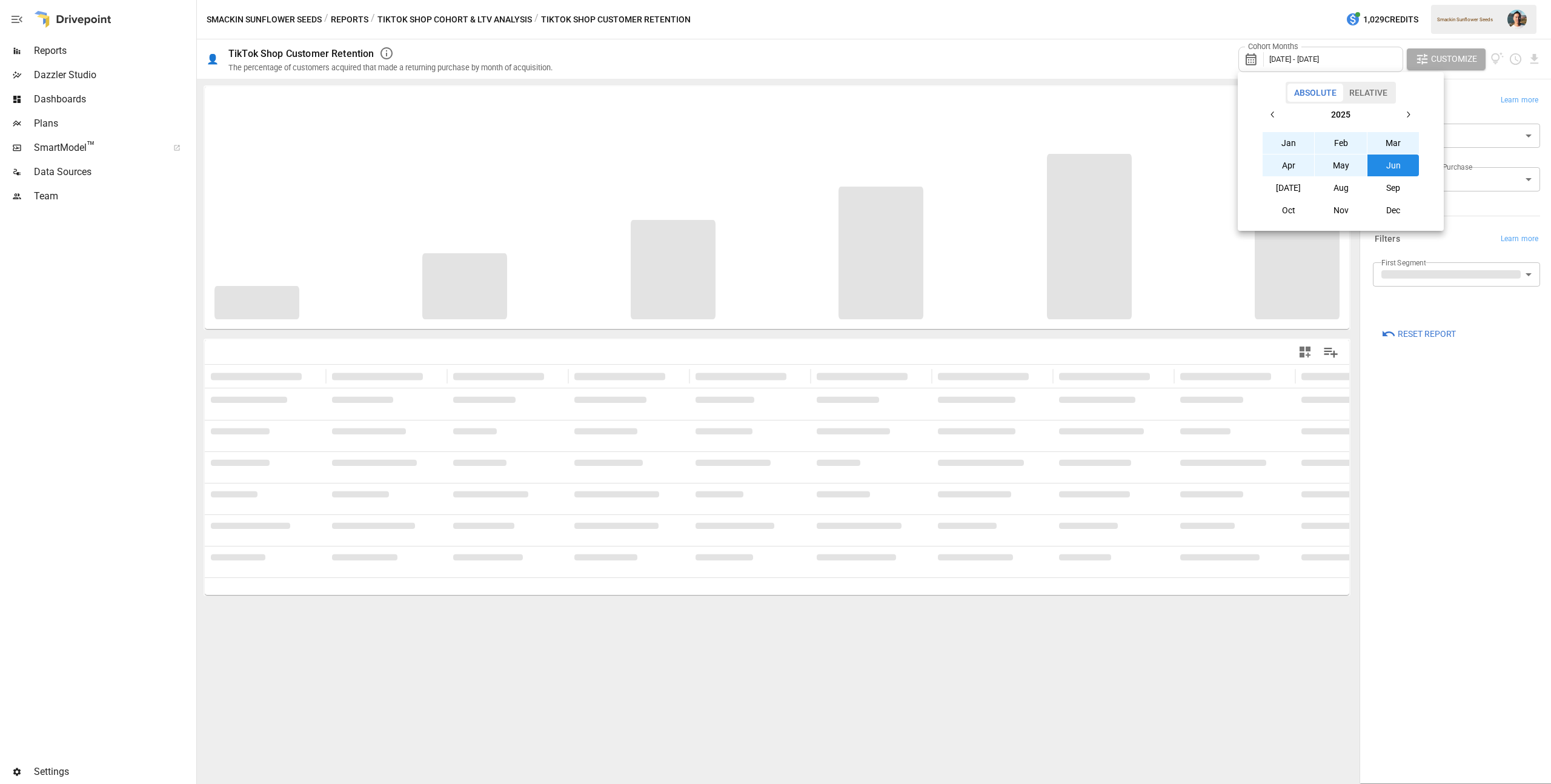
click at [1302, 192] on button "[DATE]" at bounding box center [1288, 188] width 52 height 22
click at [1278, 117] on icon "button" at bounding box center [1272, 114] width 10 height 10
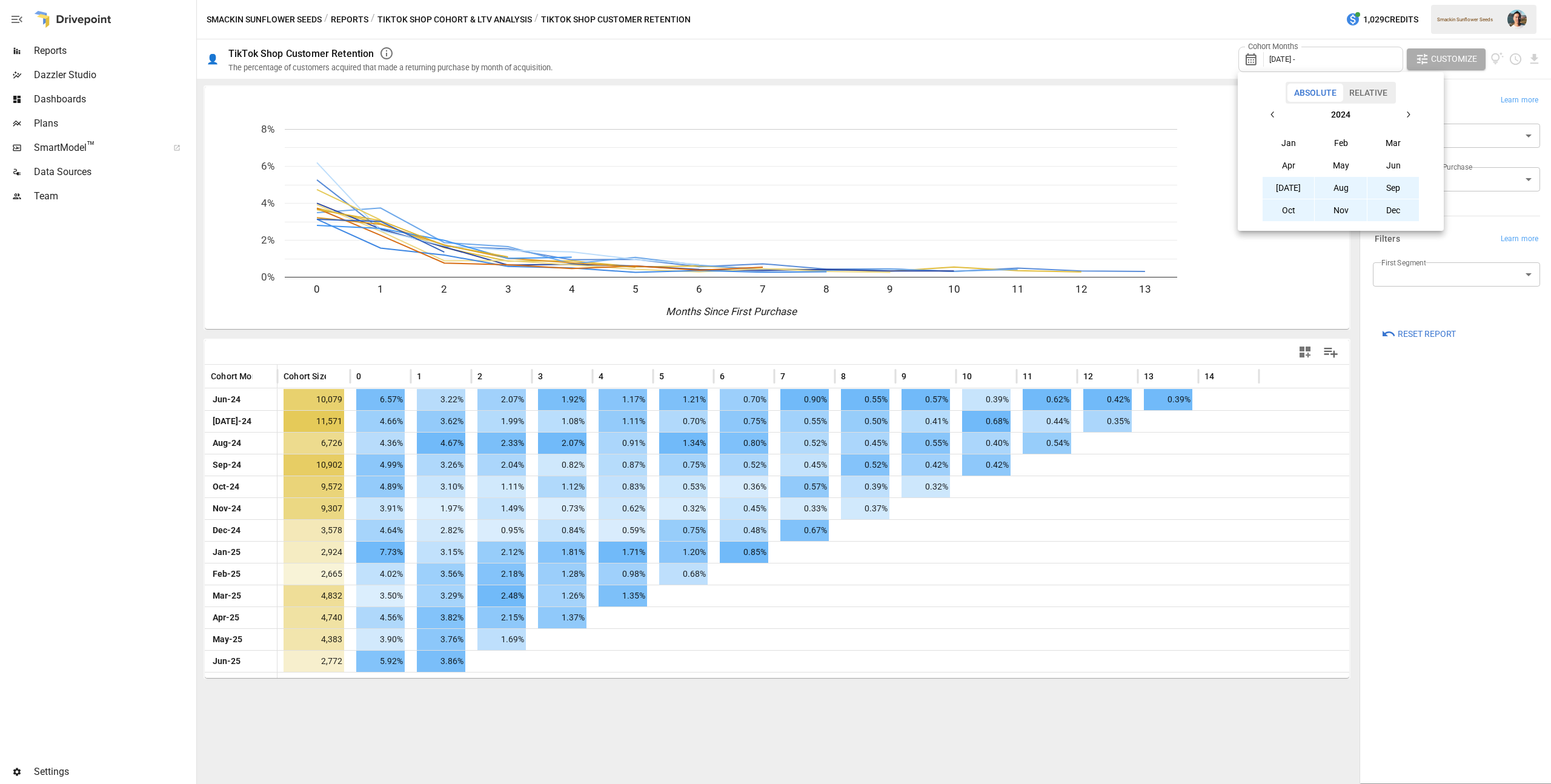
click at [1296, 188] on button "[DATE]" at bounding box center [1288, 188] width 52 height 22
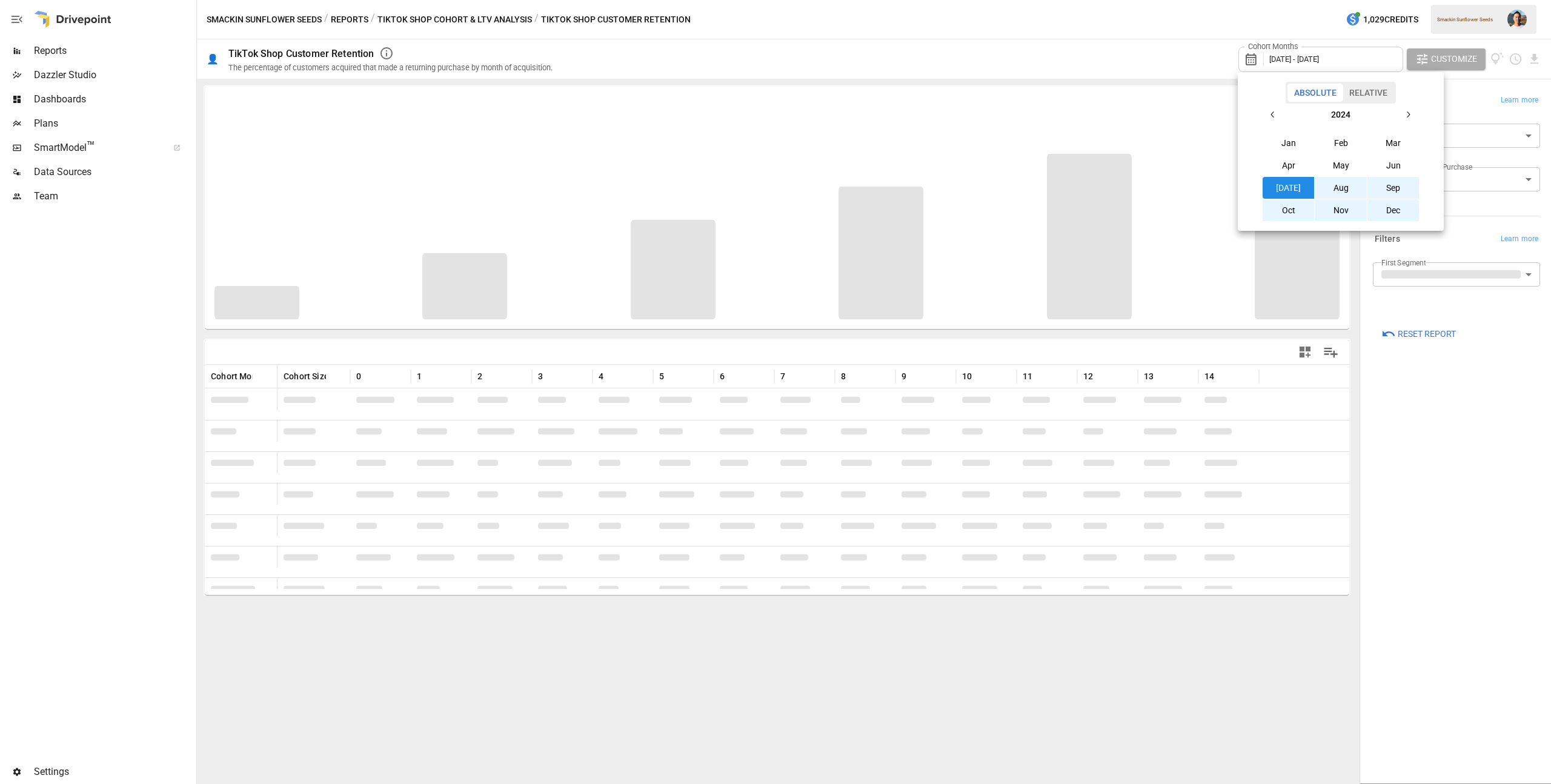
click at [1486, 437] on div at bounding box center [775, 392] width 1551 height 784
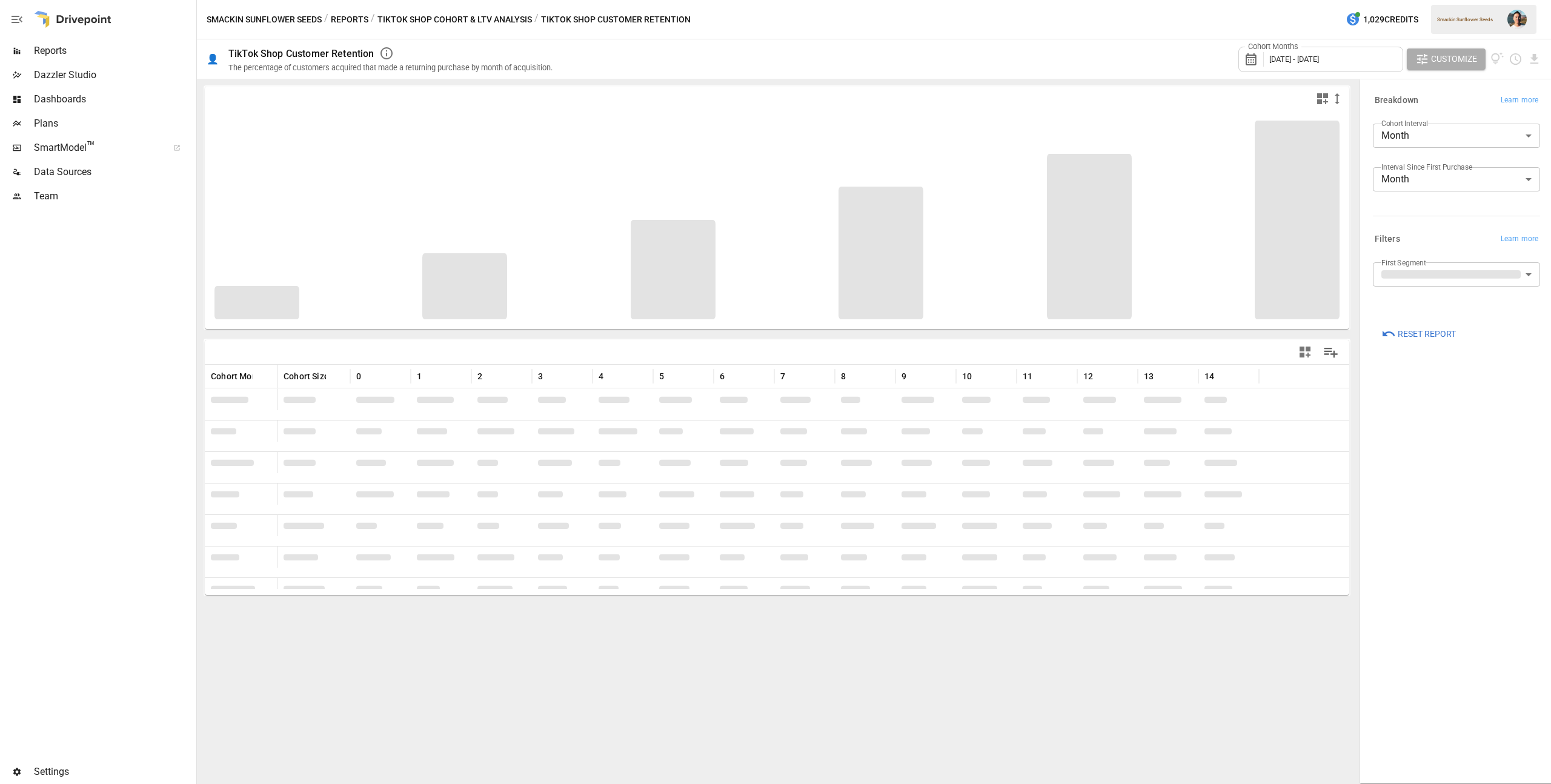
click at [1437, 0] on body "Reports Dazzler Studio Dashboards Plans SmartModel ™ Data Sources Team Settings…" at bounding box center [775, 0] width 1551 height 0
click at [1452, 465] on div at bounding box center [775, 392] width 1551 height 784
